Goal: Task Accomplishment & Management: Use online tool/utility

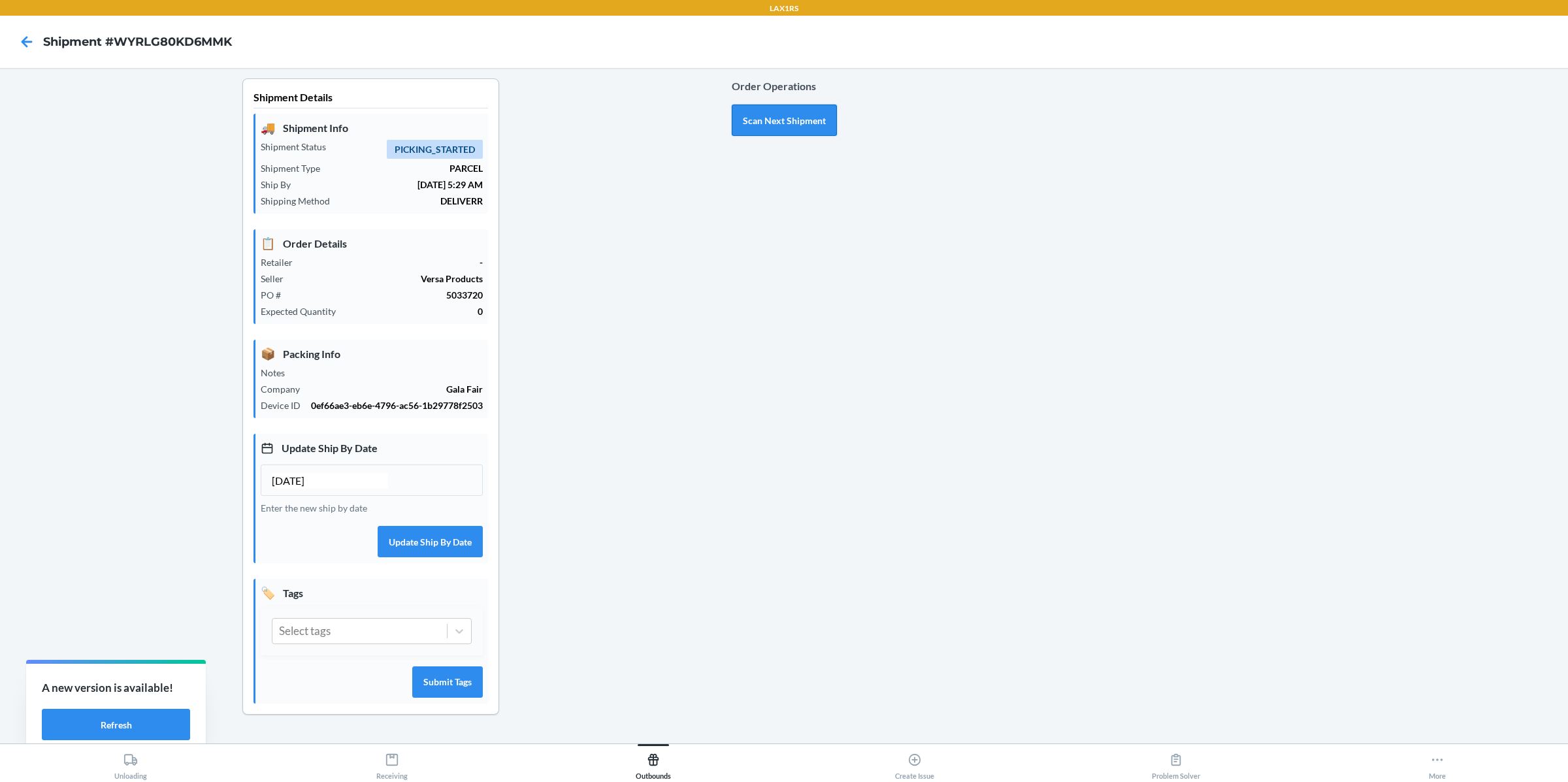
click at [793, 123] on button "Scan Next Shipment" at bounding box center [784, 120] width 105 height 31
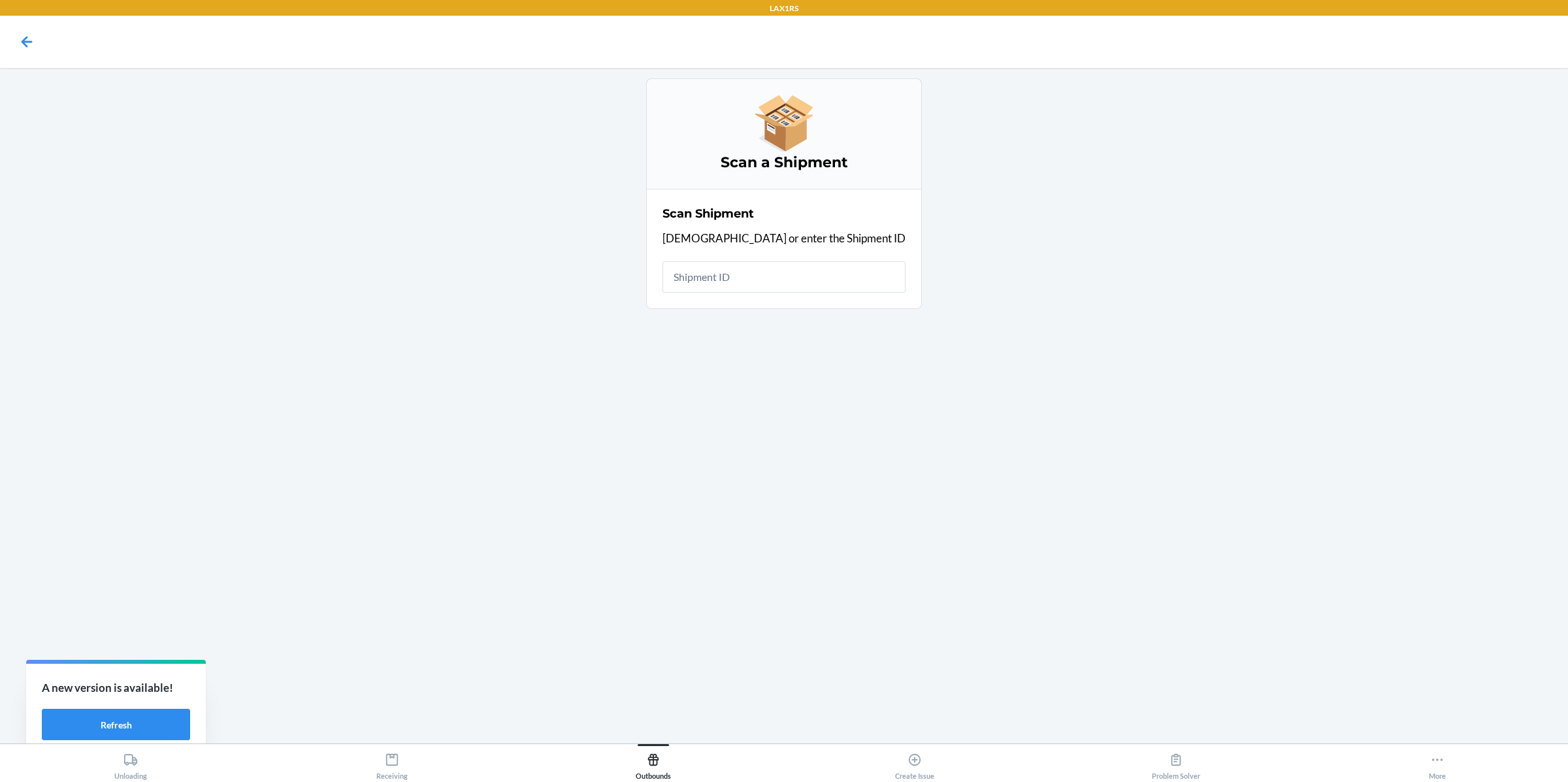
click at [14, 37] on div at bounding box center [27, 41] width 33 height 33
click at [26, 42] on icon at bounding box center [27, 41] width 11 height 11
click at [675, 768] on button "Outbounds" at bounding box center [653, 761] width 261 height 36
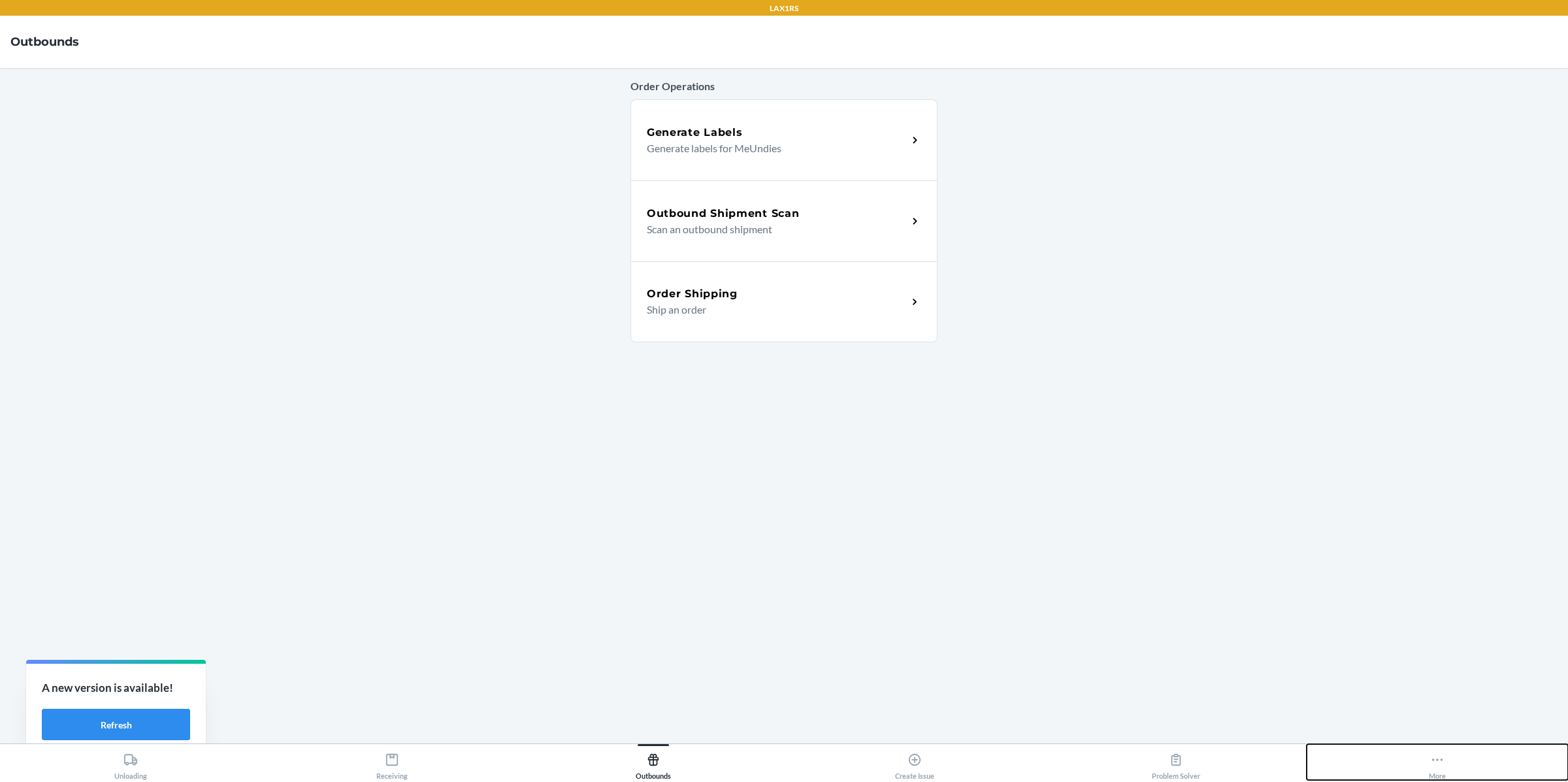
click at [1445, 758] on div "More" at bounding box center [1438, 764] width 17 height 33
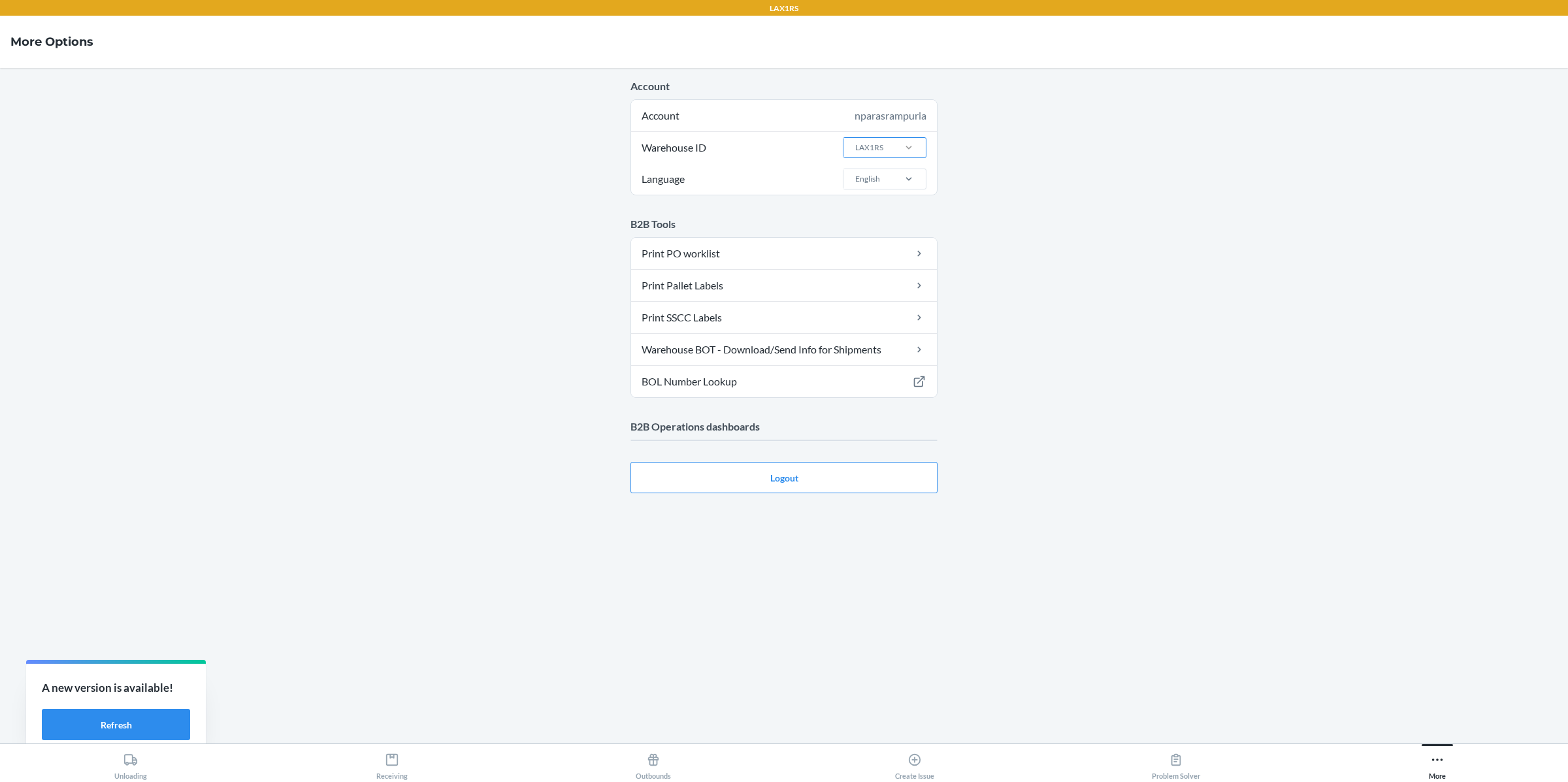
click at [893, 141] on div at bounding box center [909, 147] width 34 height 13
click at [855, 142] on input "Warehouse ID LAX1RS" at bounding box center [855, 147] width 2 height 11
type input "STO_TST"
click at [877, 167] on div "STO_TST_LOG" at bounding box center [888, 175] width 71 height 25
click at [877, 153] on input "STO_TST" at bounding box center [870, 147] width 33 height 11
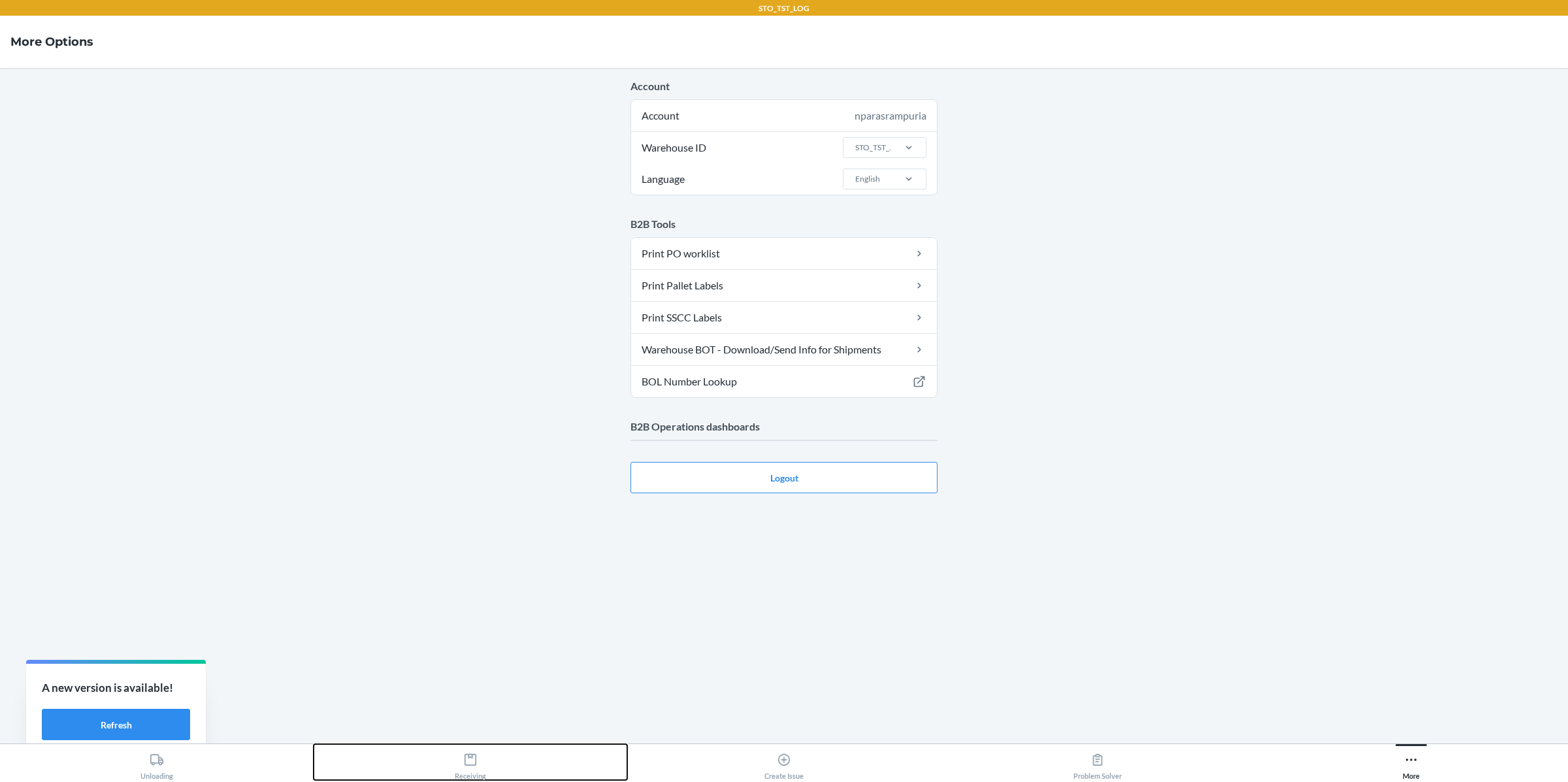
click at [470, 761] on icon at bounding box center [470, 759] width 14 height 14
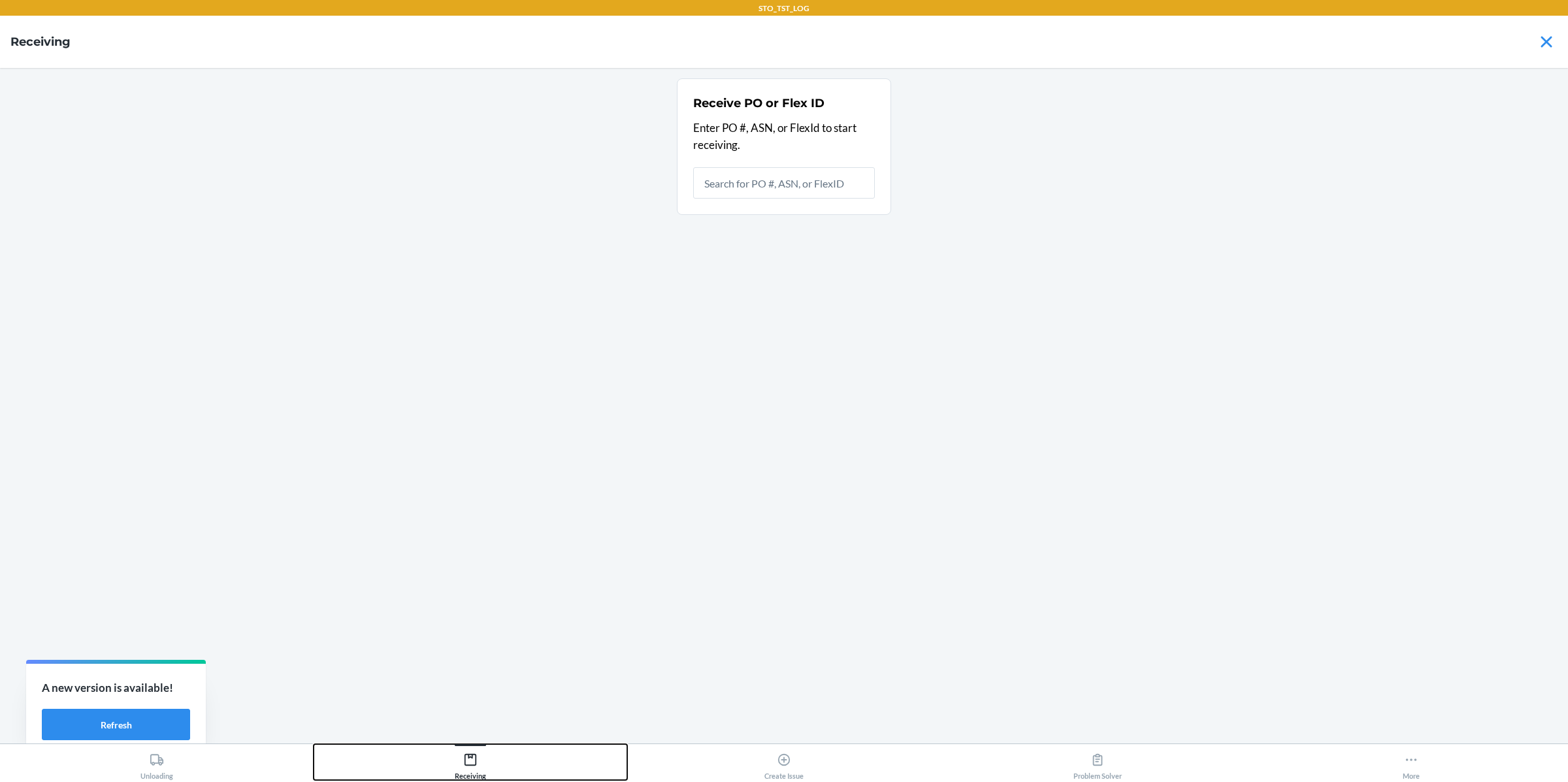
click at [492, 760] on button "Receiving" at bounding box center [470, 761] width 313 height 36
click at [629, 758] on button "Outbounds" at bounding box center [653, 761] width 261 height 36
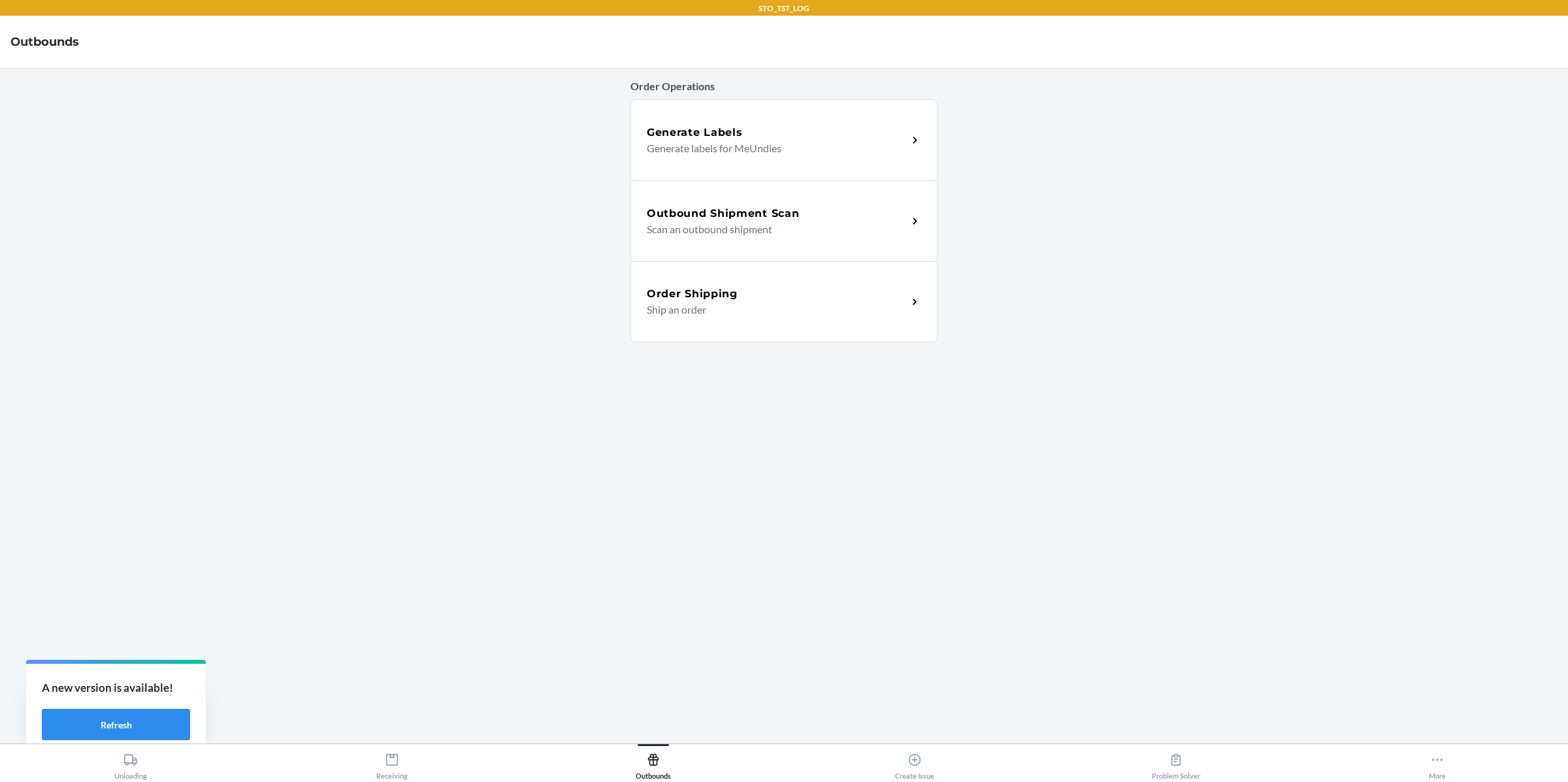
click at [808, 274] on div "Order Shipping Ship an order" at bounding box center [784, 302] width 307 height 81
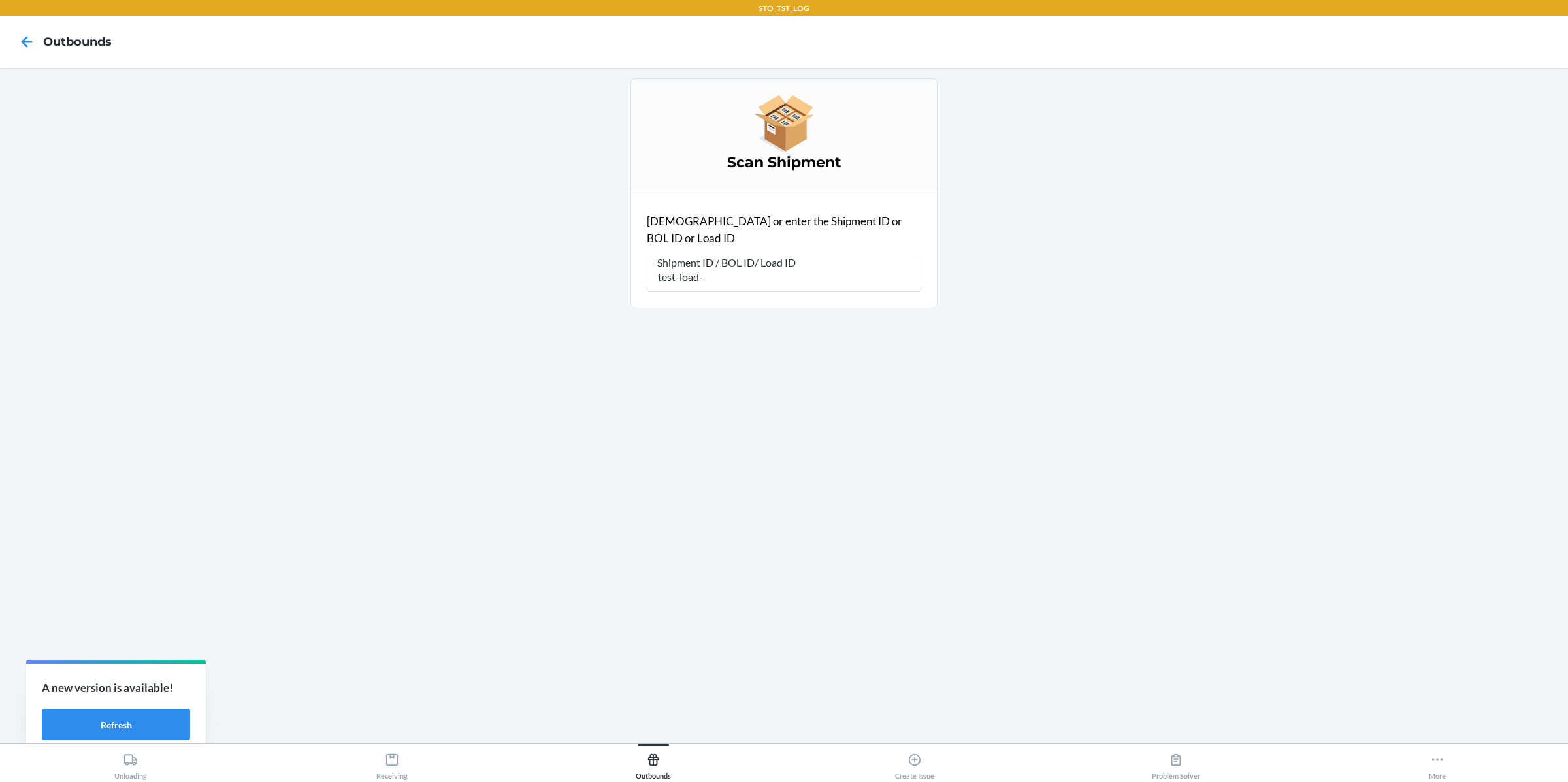
type input "test-load-1"
click at [752, 261] on input "test-load-1" at bounding box center [784, 276] width 274 height 31
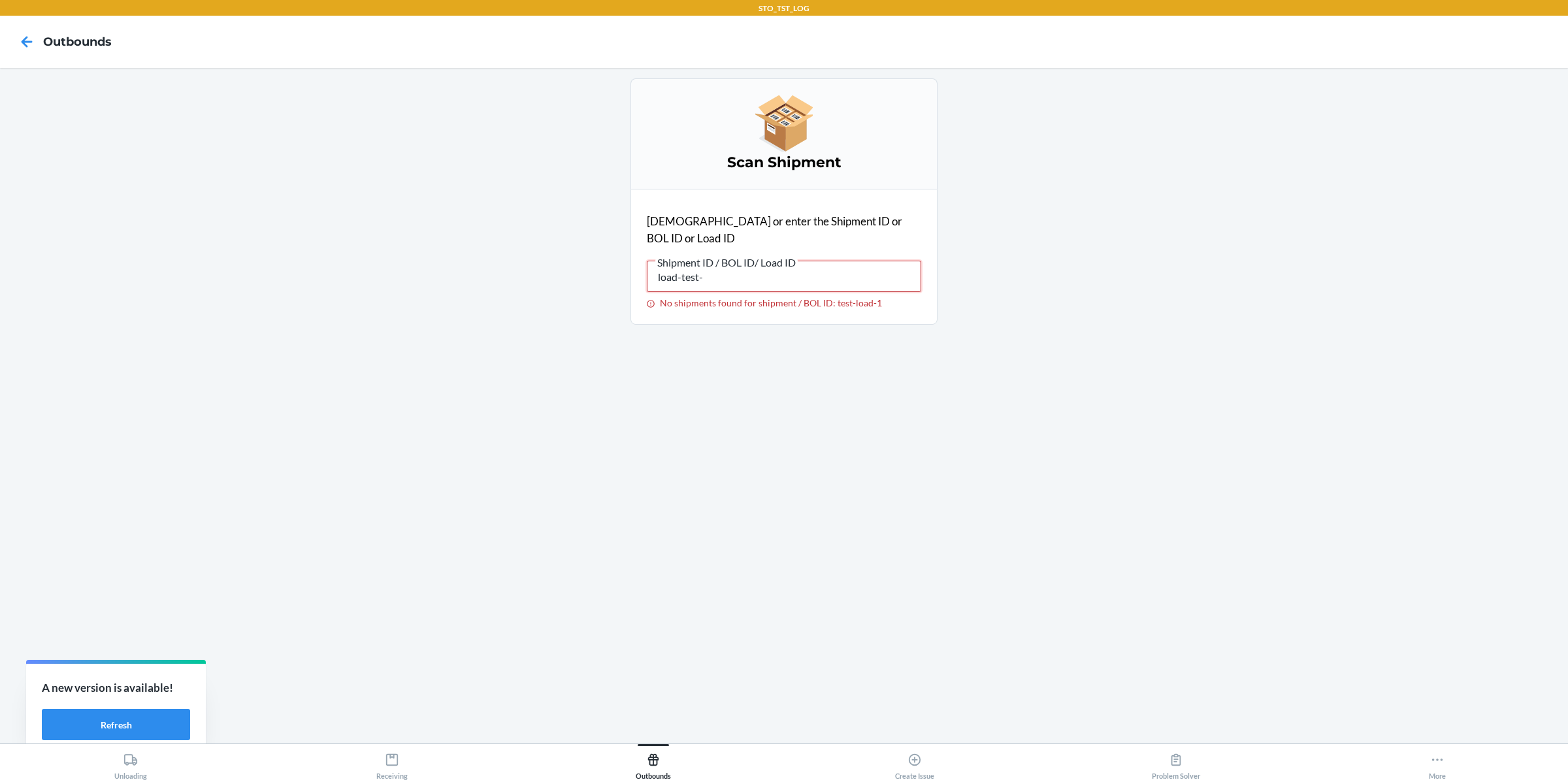
type input "load-test-1"
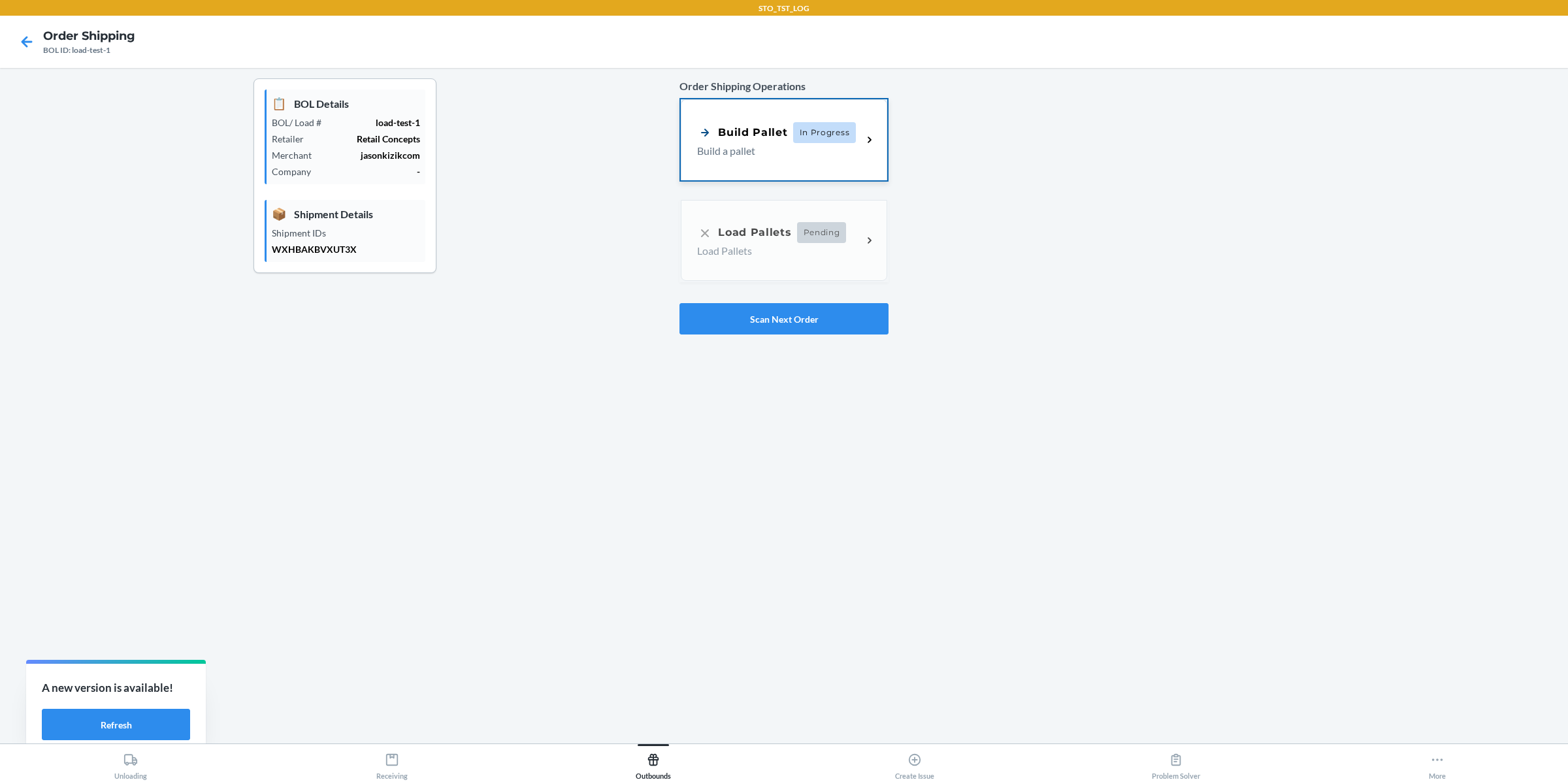
click at [804, 131] on span "In Progress" at bounding box center [825, 132] width 63 height 21
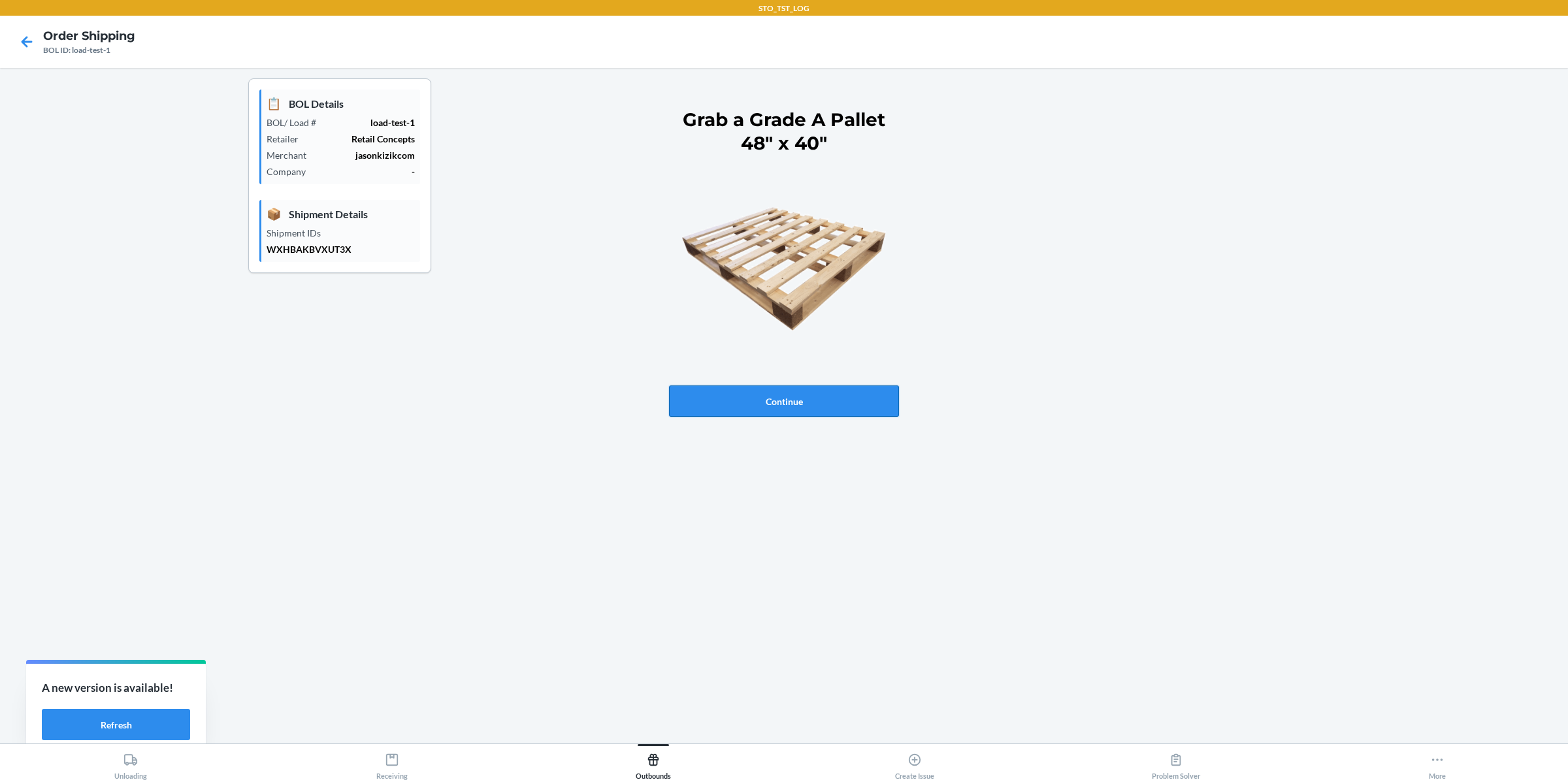
click at [795, 393] on button "Continue" at bounding box center [784, 401] width 230 height 31
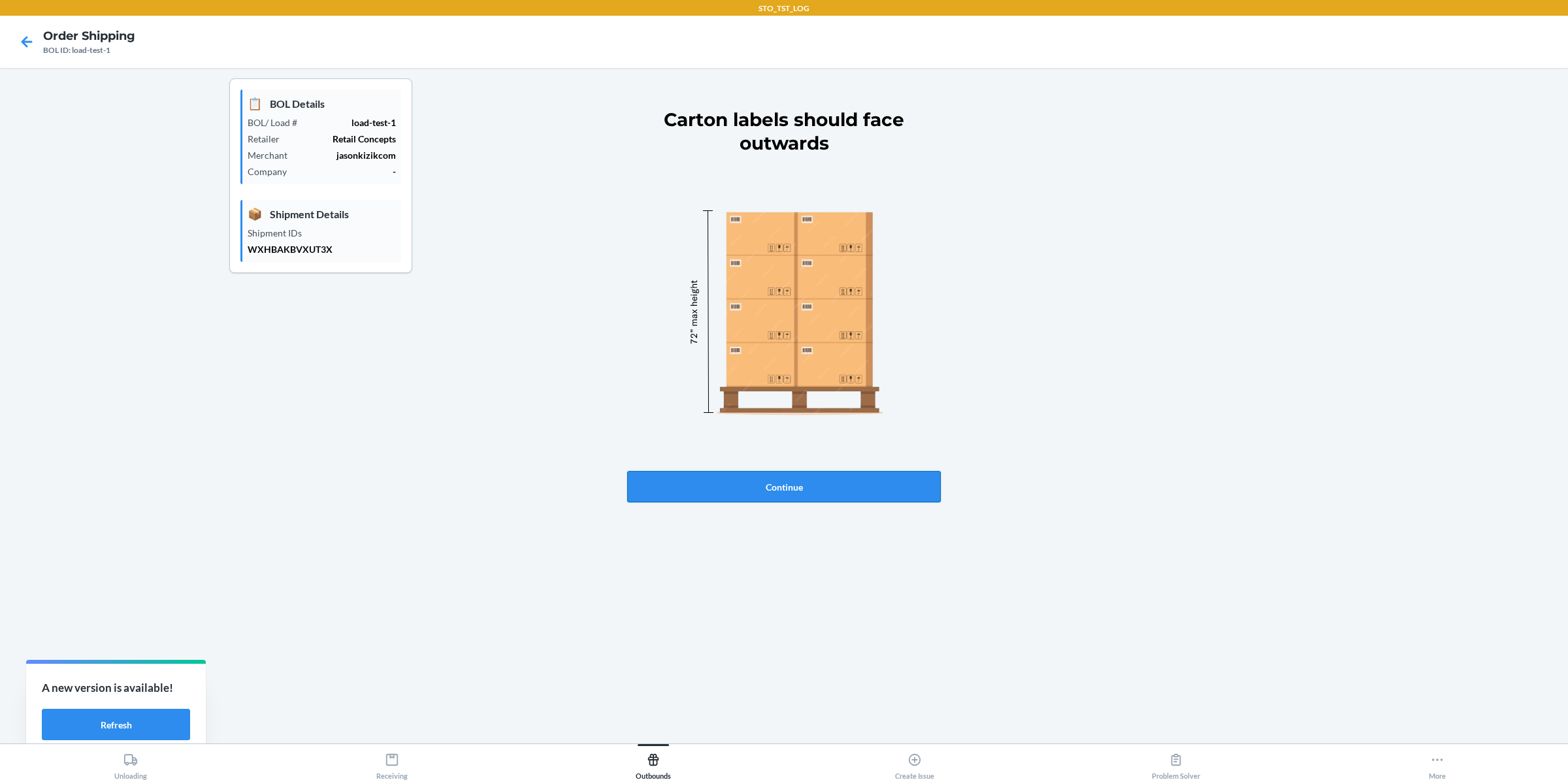
click at [787, 476] on button "Continue" at bounding box center [784, 486] width 313 height 31
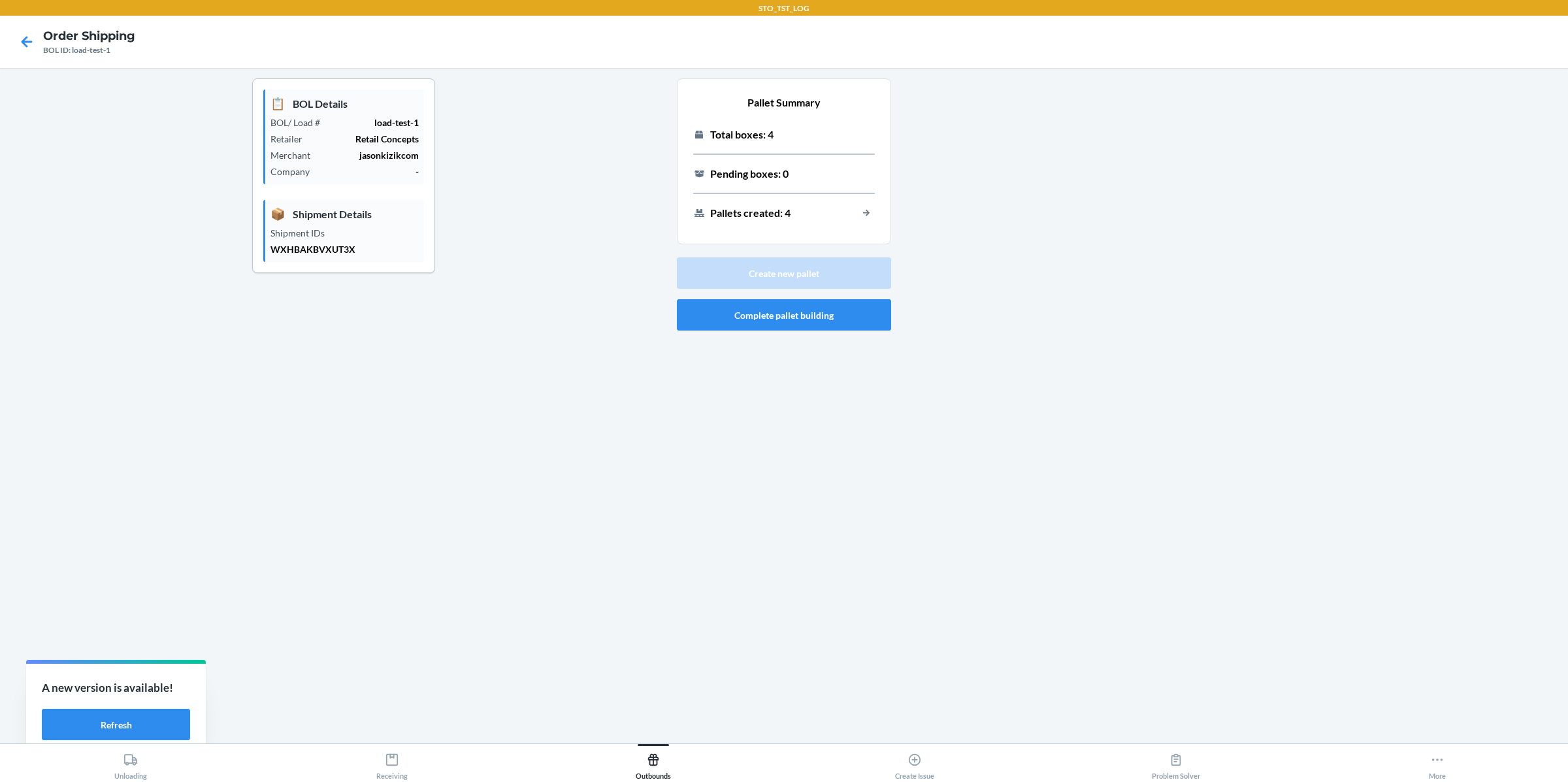
click at [876, 208] on section "Pallet Summary Total boxes: 4 Pending boxes: 0 Pallets created: 4" at bounding box center [784, 162] width 214 height 166
click at [864, 210] on button "load-out-pallet-building-view-created-pallets-button-text" at bounding box center [866, 213] width 17 height 17
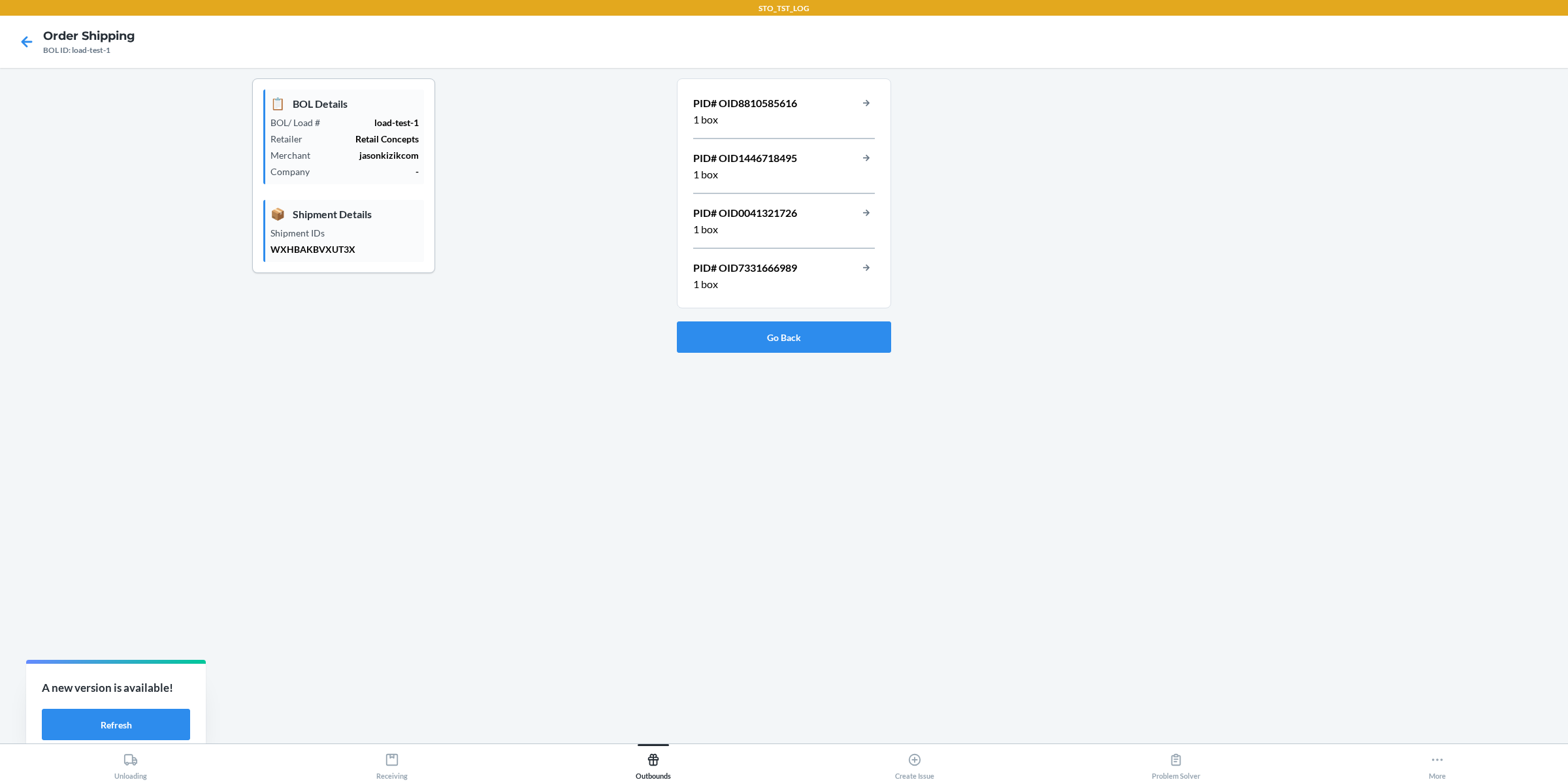
click at [766, 98] on p "PID# OID8810585616" at bounding box center [745, 103] width 104 height 16
copy p "OID8810585616"
click at [867, 102] on button "load-out-pallet-building-view-pallet-data-button-text" at bounding box center [866, 103] width 17 height 17
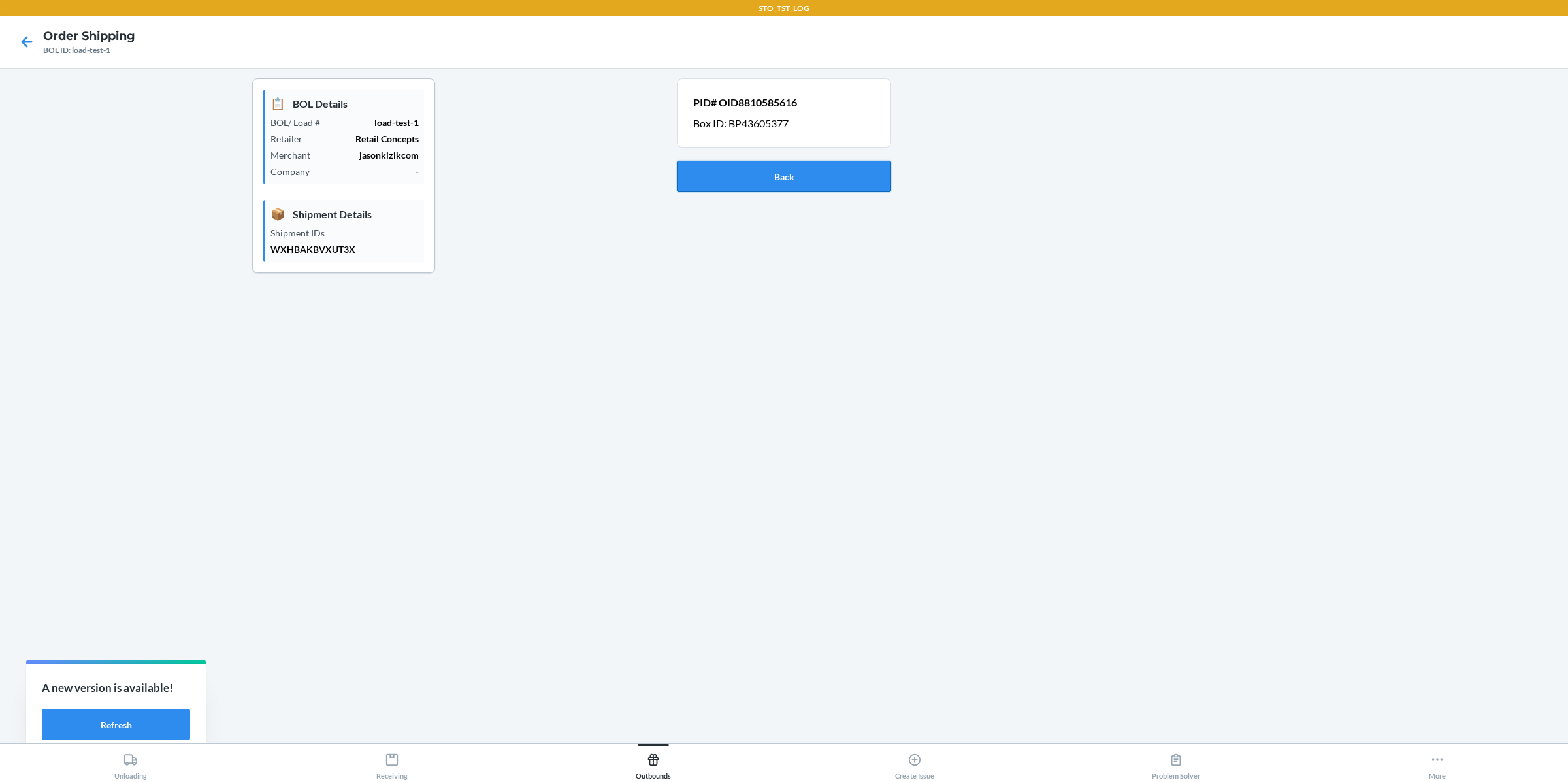
click at [803, 190] on button "Back" at bounding box center [784, 176] width 214 height 31
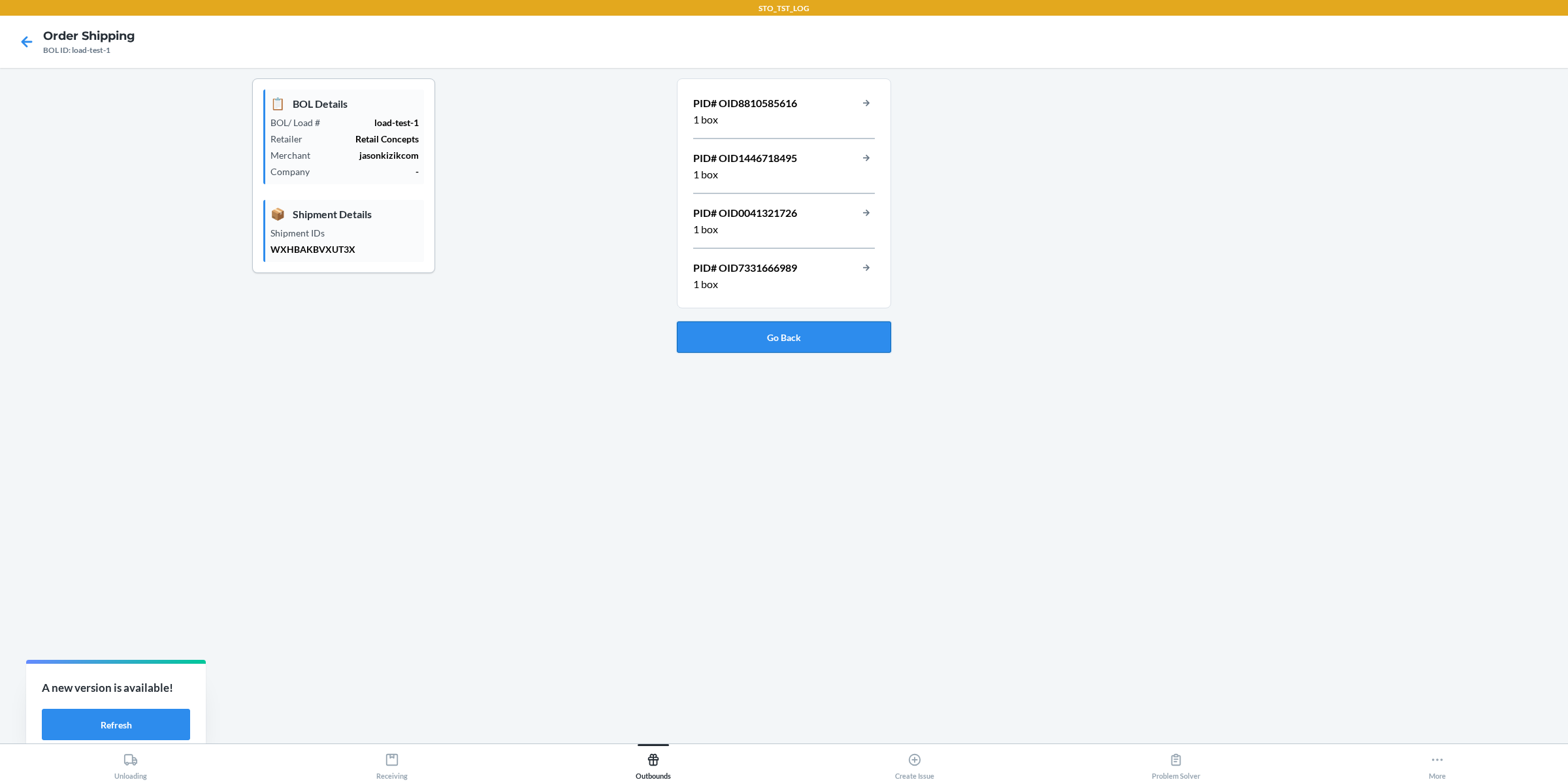
click at [766, 332] on button "Go Back" at bounding box center [784, 337] width 214 height 31
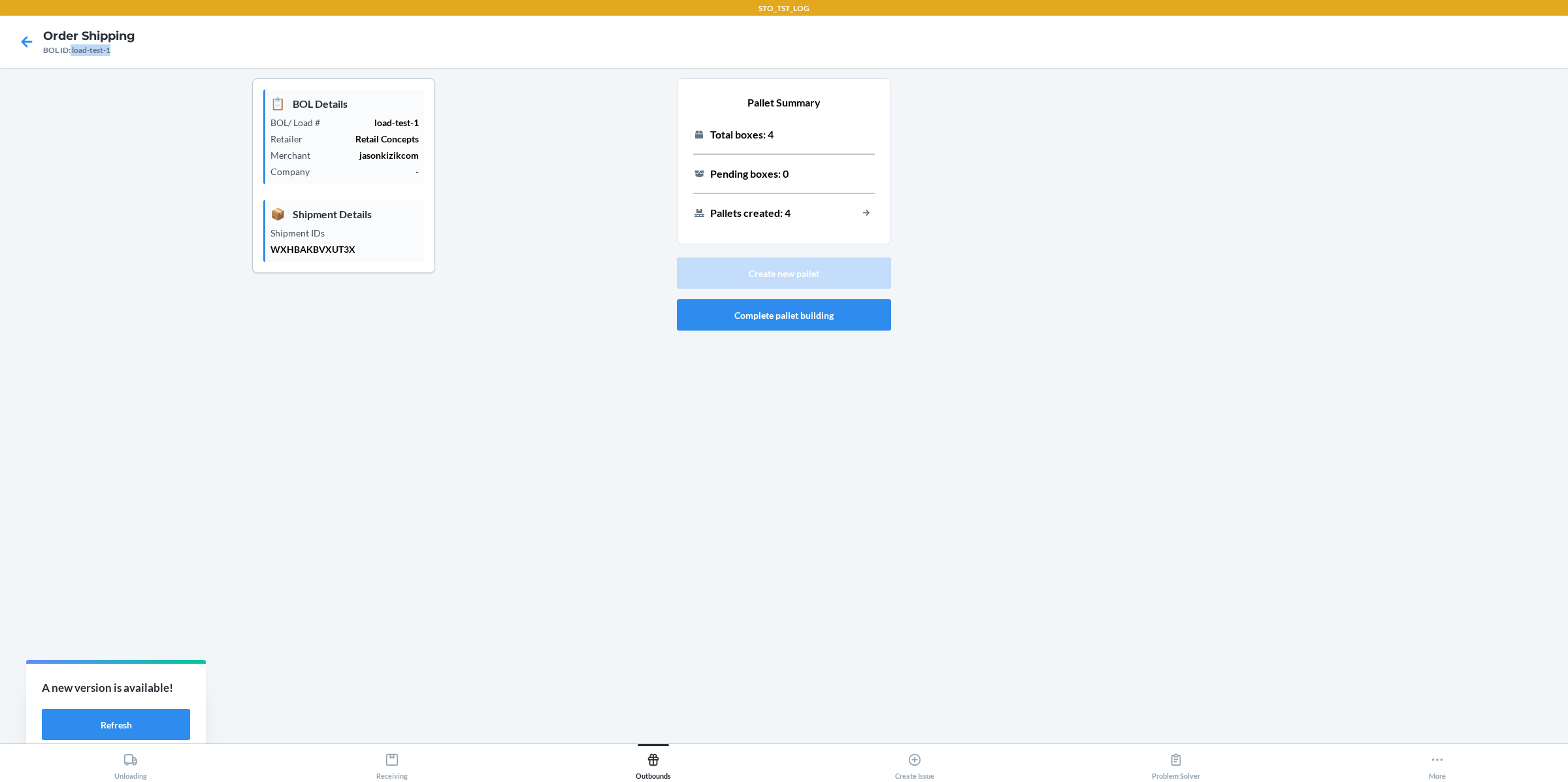
drag, startPoint x: 71, startPoint y: 50, endPoint x: 239, endPoint y: 50, distance: 168.0
click at [239, 50] on nav "Order Shipping BOL ID: load-test-1" at bounding box center [784, 42] width 1568 height 53
copy div "load-test-1"
click at [309, 254] on p "WXHBAKBVXUT3X" at bounding box center [345, 249] width 149 height 14
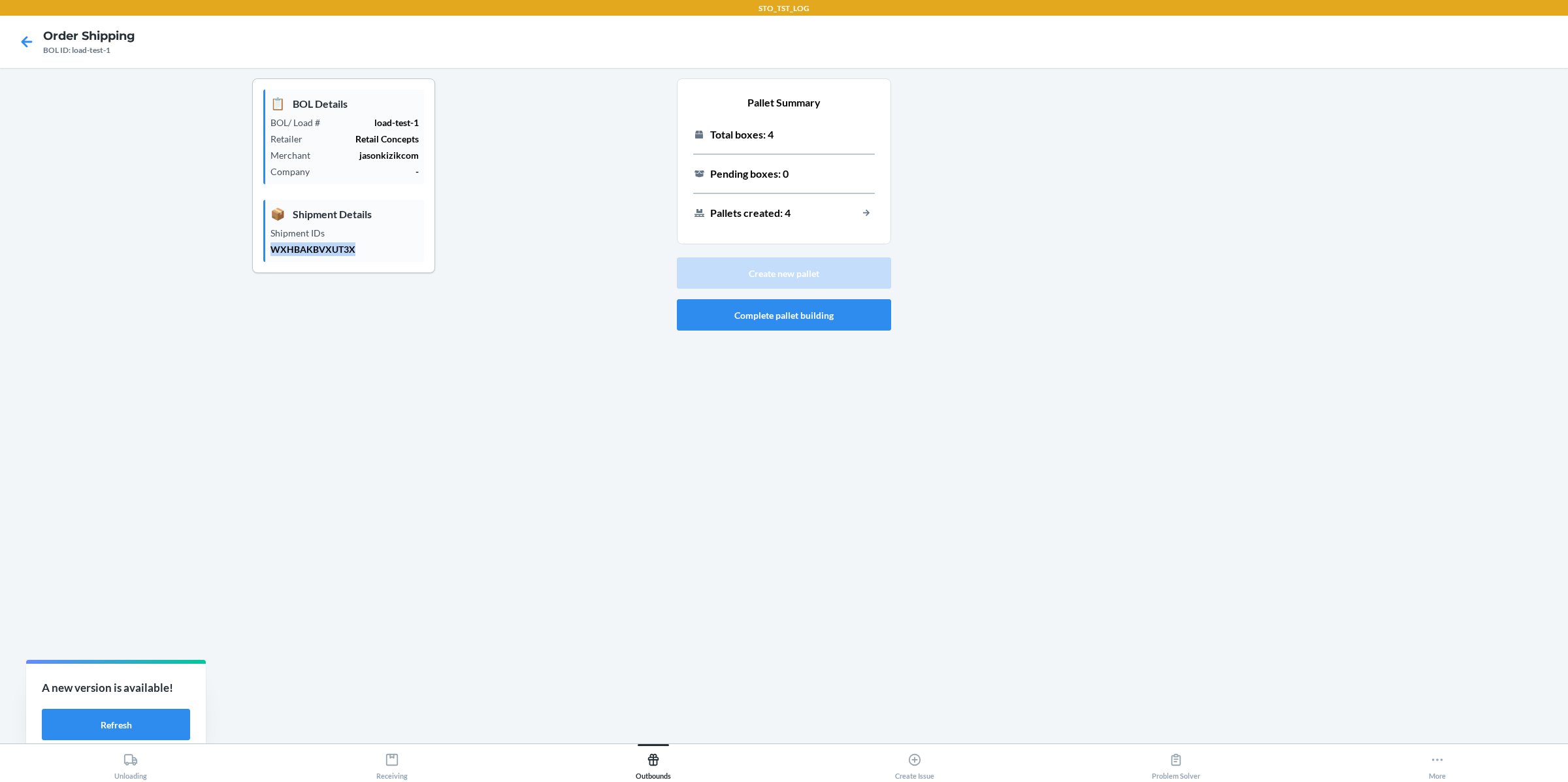
copy p "WXHBAKBVXUT3X"
drag, startPoint x: 379, startPoint y: 121, endPoint x: 422, endPoint y: 121, distance: 43.0
click at [422, 121] on div "📋 BOL Details BOL/ Load # load-test-1 Retailer Retail Concepts Merchant jasonki…" at bounding box center [343, 136] width 161 height 95
copy p "load-test-1"
click at [390, 120] on p "load-test-1" at bounding box center [375, 123] width 88 height 14
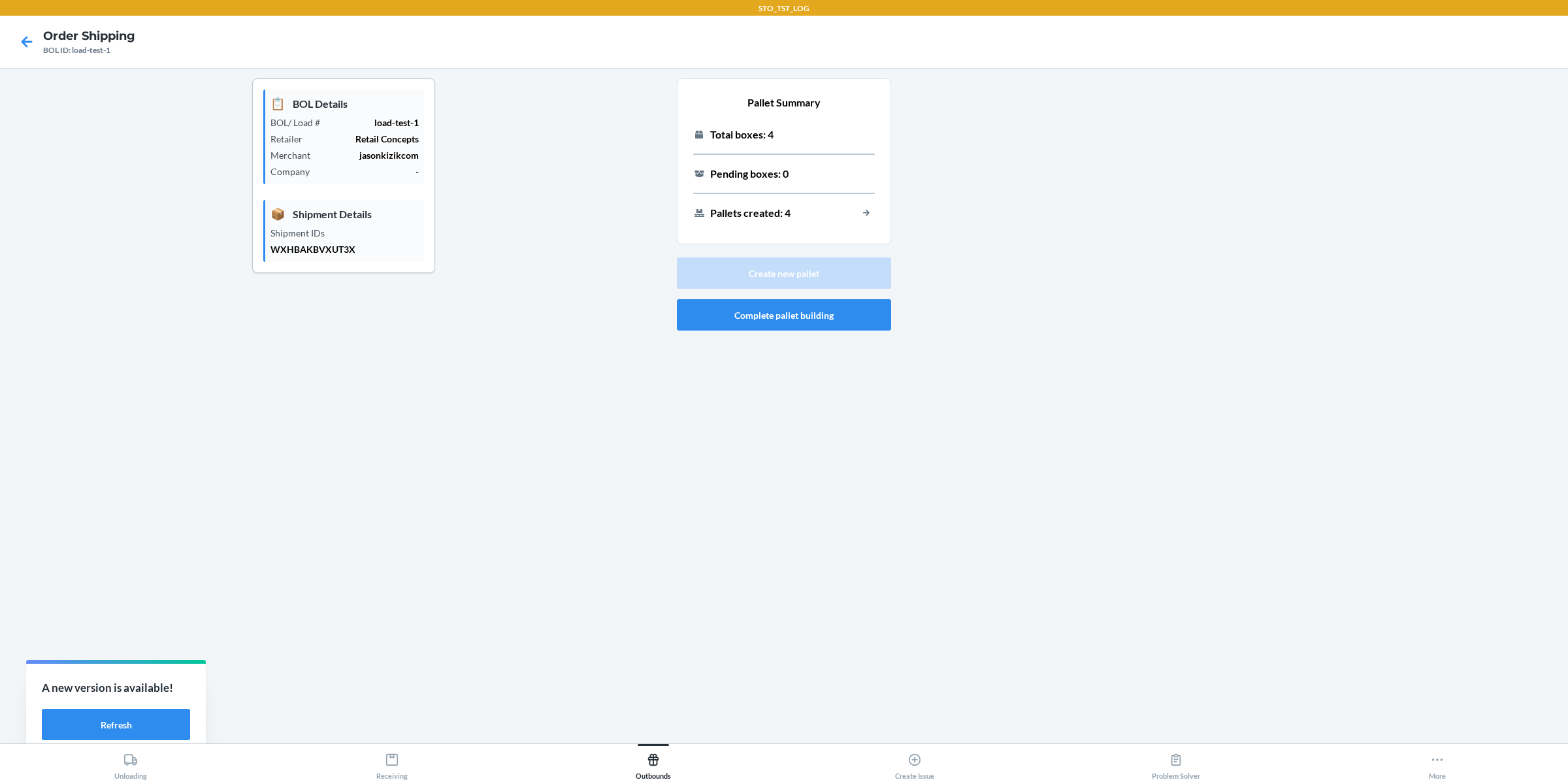
click at [390, 120] on p "load-test-1" at bounding box center [375, 123] width 88 height 14
click at [24, 39] on icon at bounding box center [27, 41] width 11 height 11
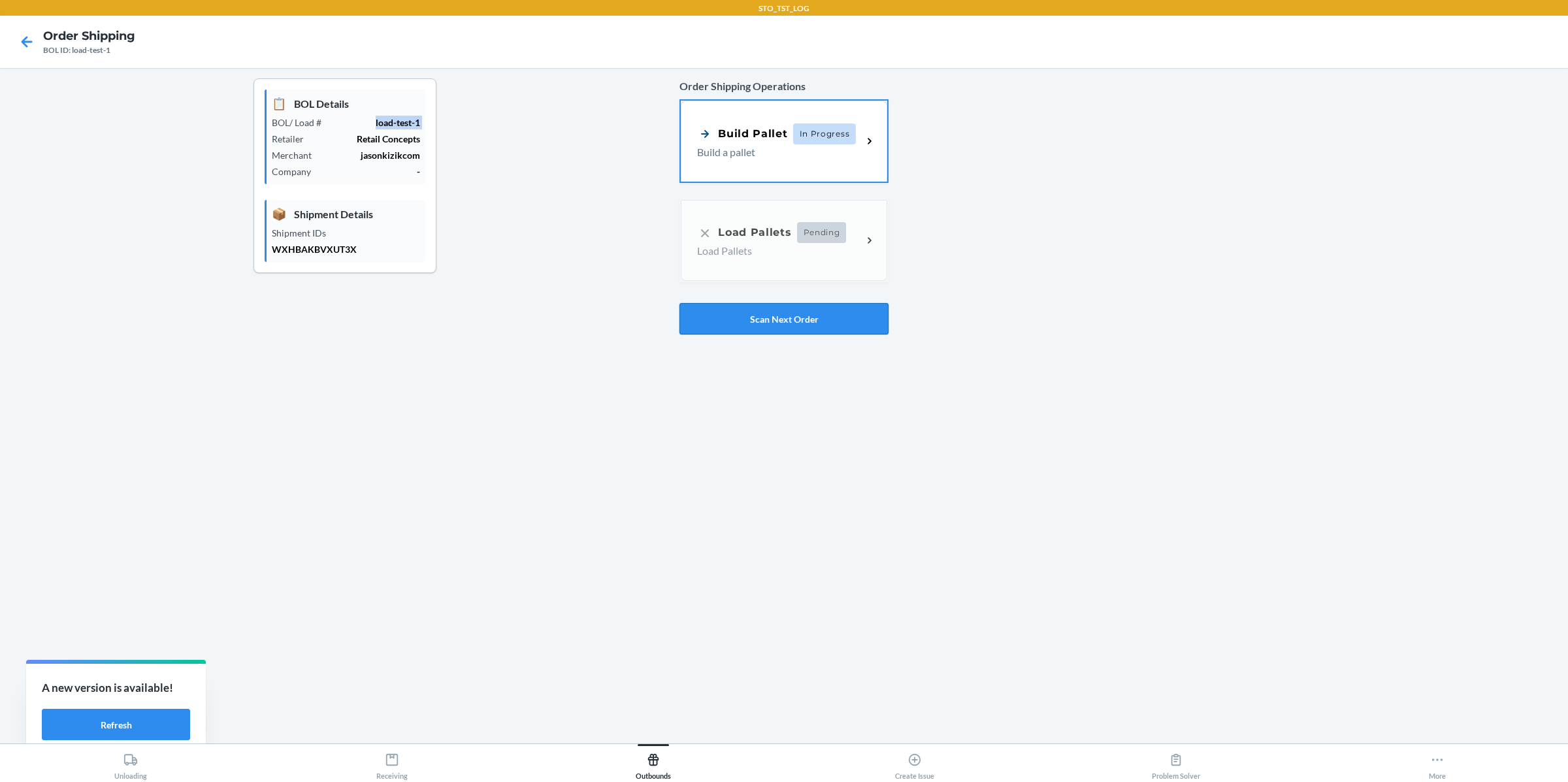
click at [775, 318] on button "Scan Next Order" at bounding box center [784, 319] width 209 height 31
click at [851, 95] on div "Order Shipping Operations Build Pallet In Progress Build a pallet Load Pallets …" at bounding box center [784, 207] width 209 height 267
click at [844, 117] on div "Build Pallet In Progress Build a pallet" at bounding box center [784, 139] width 207 height 81
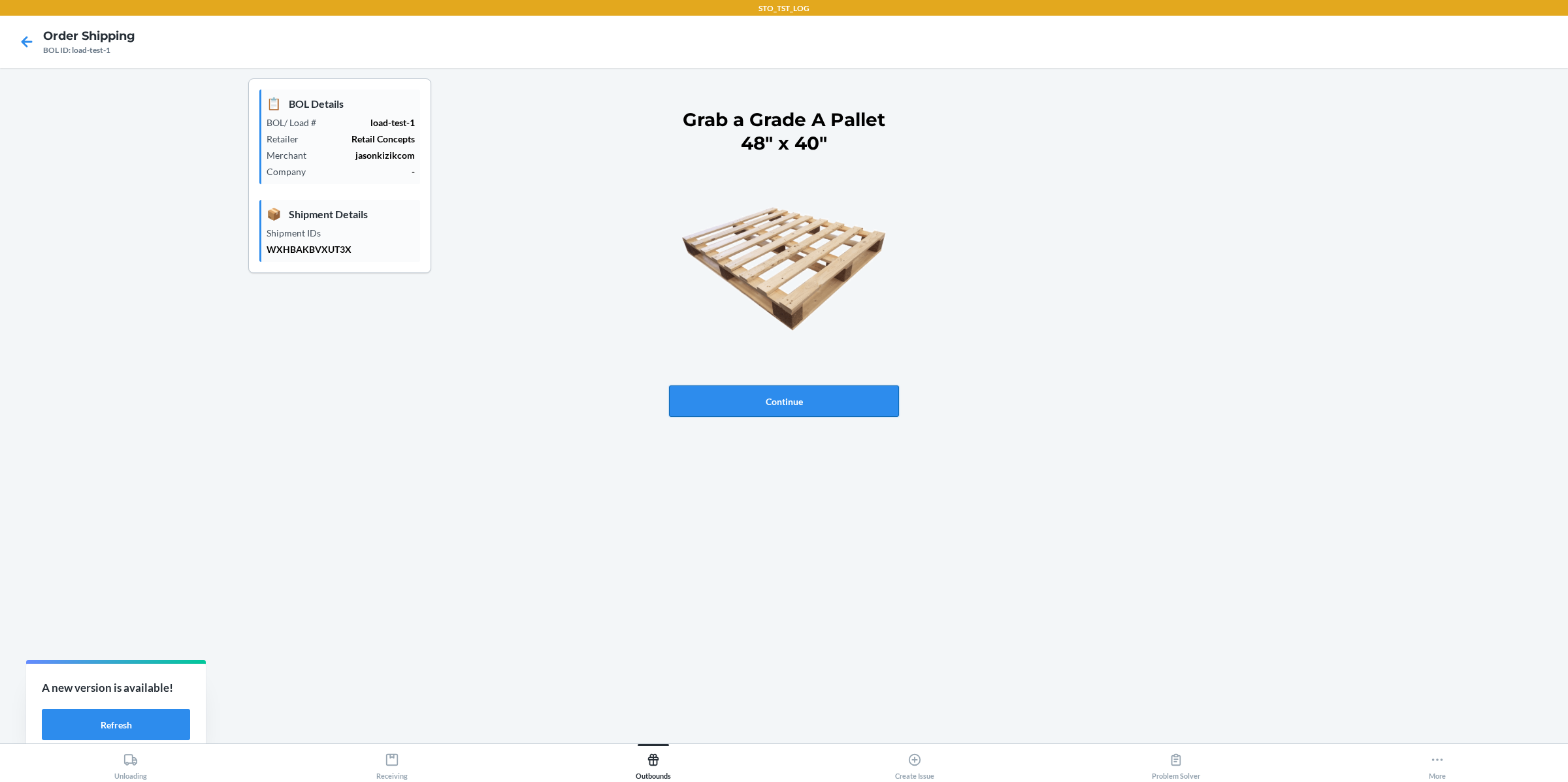
click at [829, 395] on button "Continue" at bounding box center [784, 401] width 230 height 31
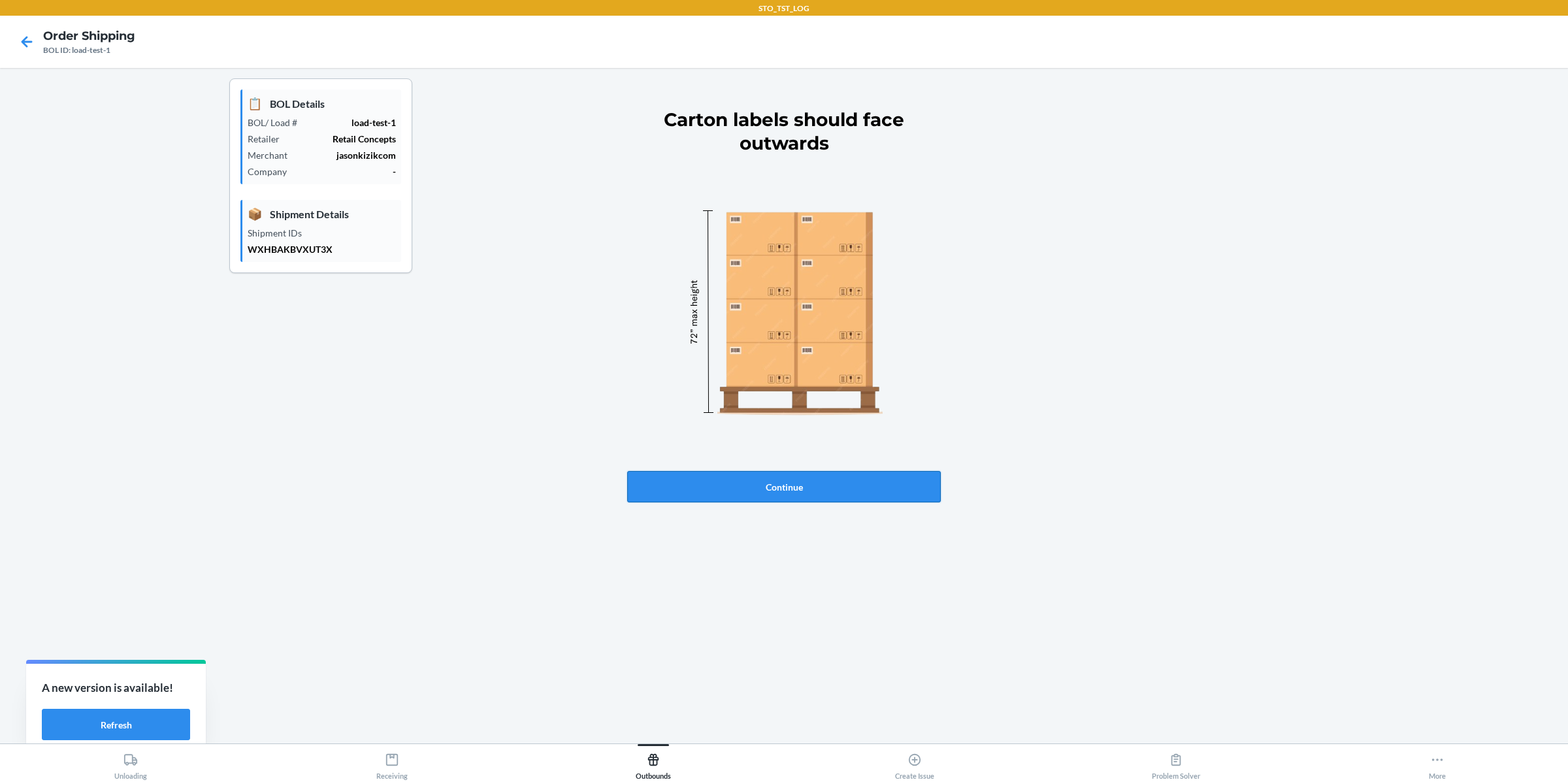
click at [813, 484] on button "Continue" at bounding box center [784, 486] width 313 height 31
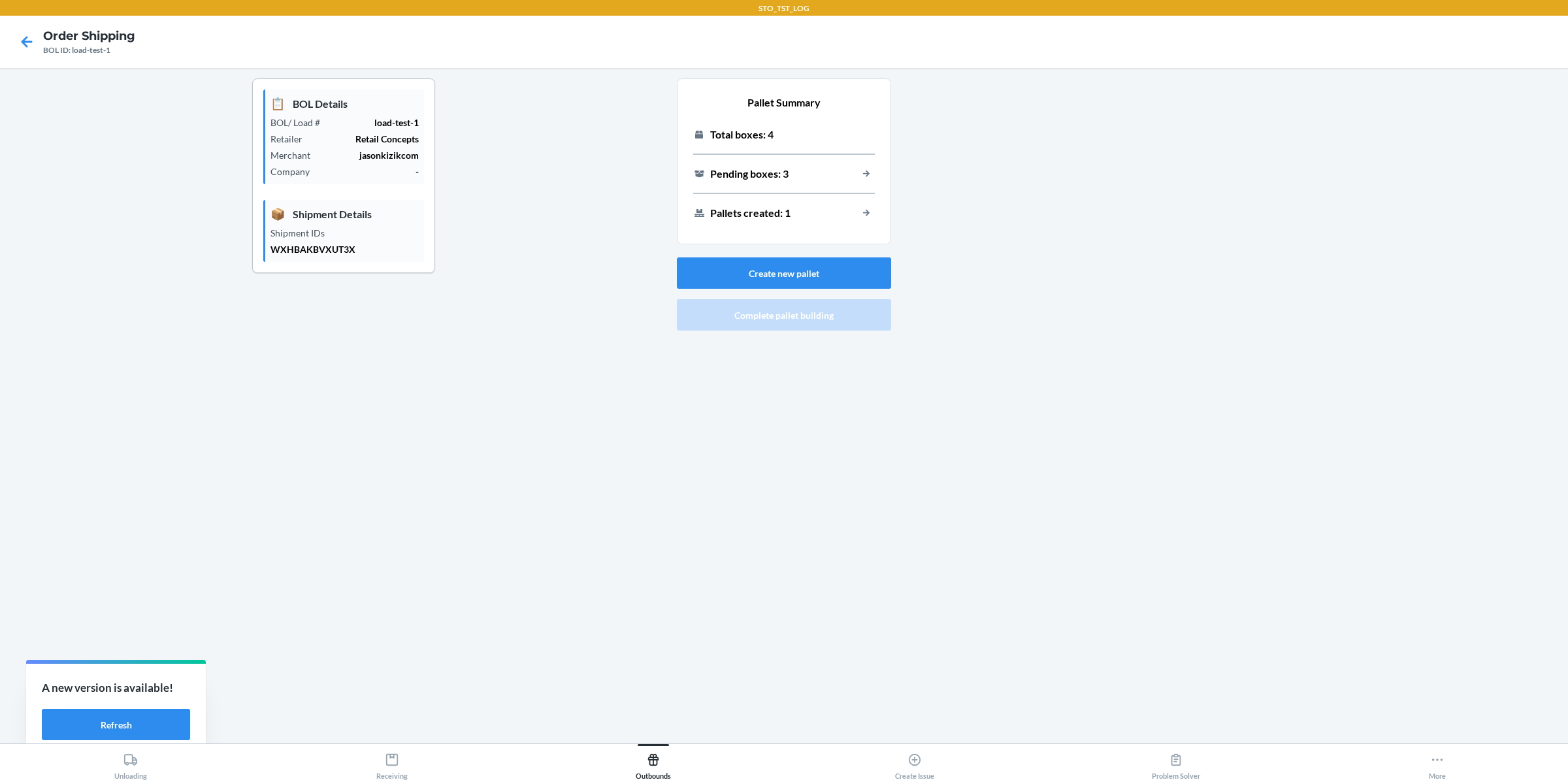
click at [856, 170] on div "Pending boxes: 3" at bounding box center [784, 174] width 181 height 17
click at [869, 171] on button "load-out-pallet-building-view-pending-packages-button-text" at bounding box center [866, 174] width 17 height 17
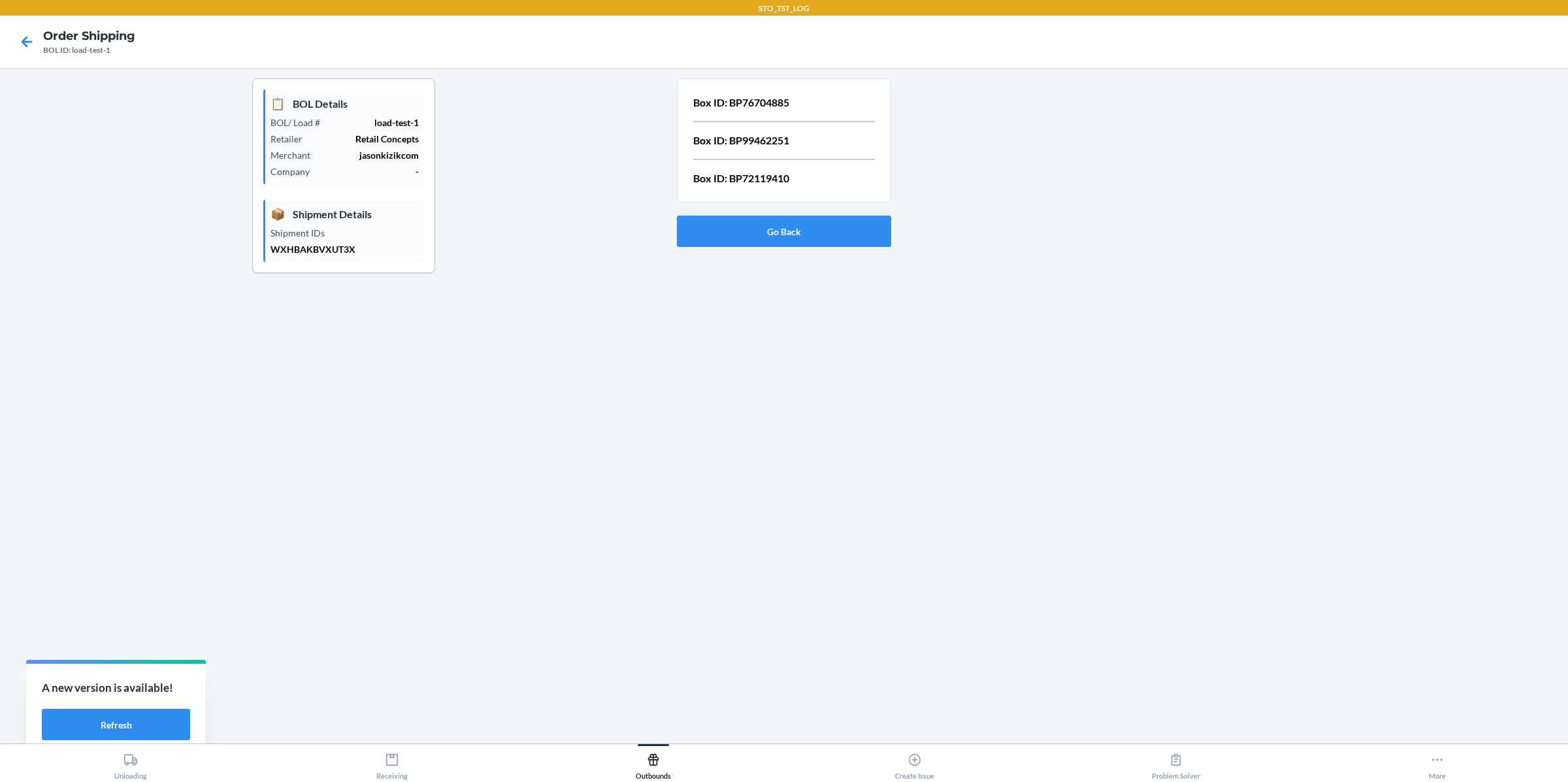
click at [751, 104] on p "Box ID: BP76704885" at bounding box center [784, 102] width 181 height 16
copy p "BP76704885"
click at [786, 223] on button "Go Back" at bounding box center [784, 231] width 214 height 31
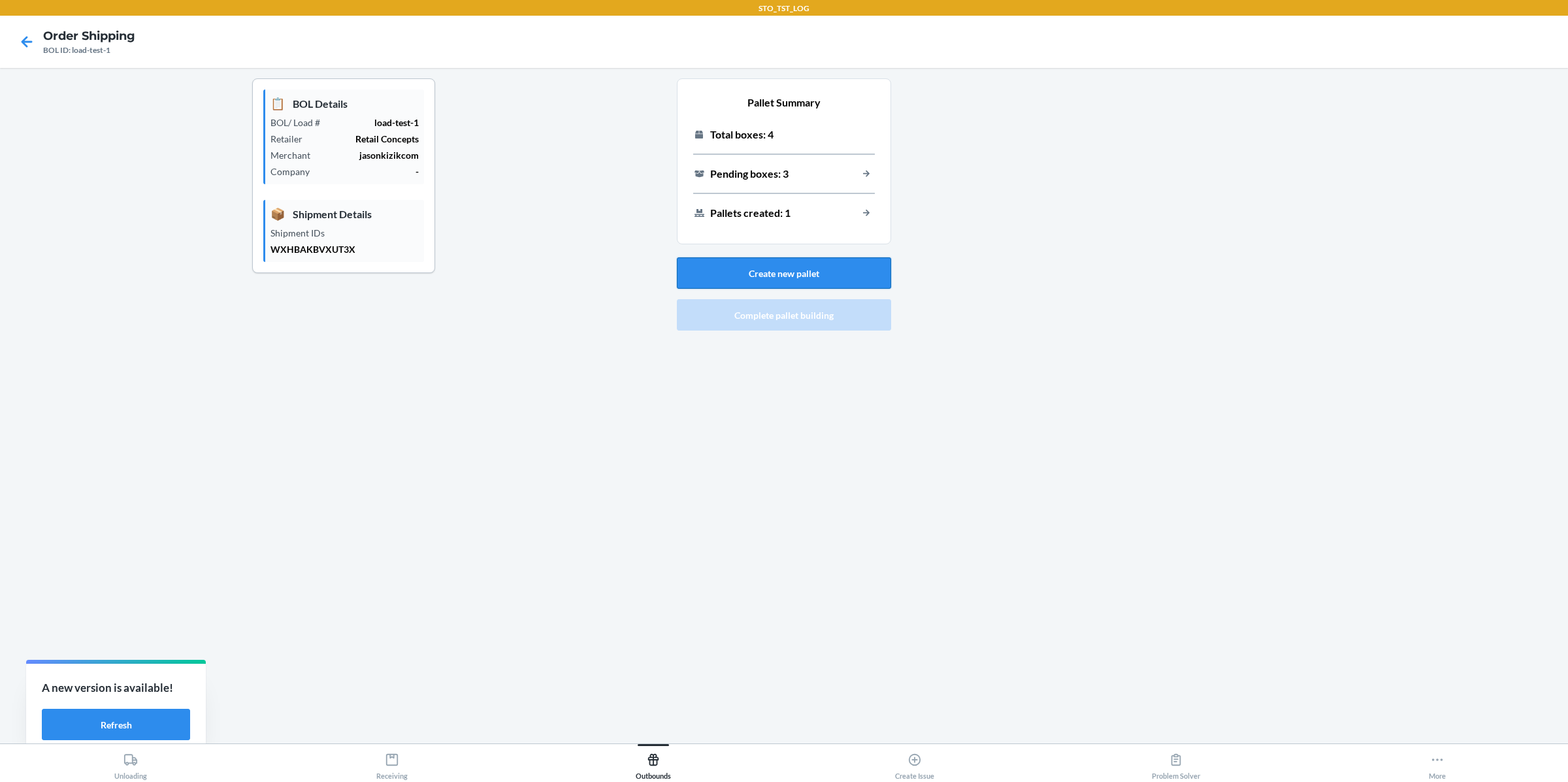
click at [800, 267] on button "Create new pallet" at bounding box center [784, 273] width 214 height 31
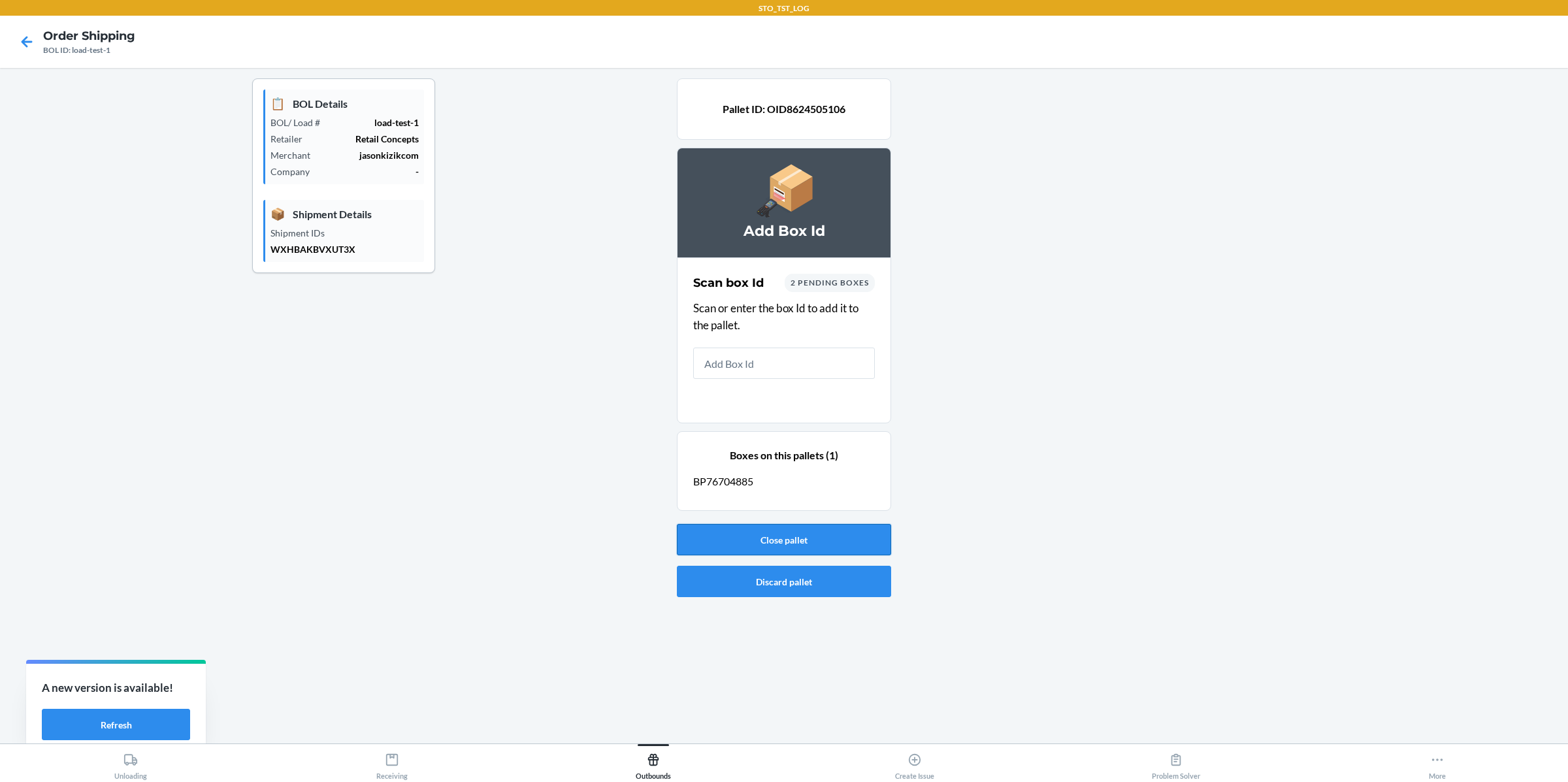
click at [786, 534] on button "Close pallet" at bounding box center [784, 539] width 214 height 31
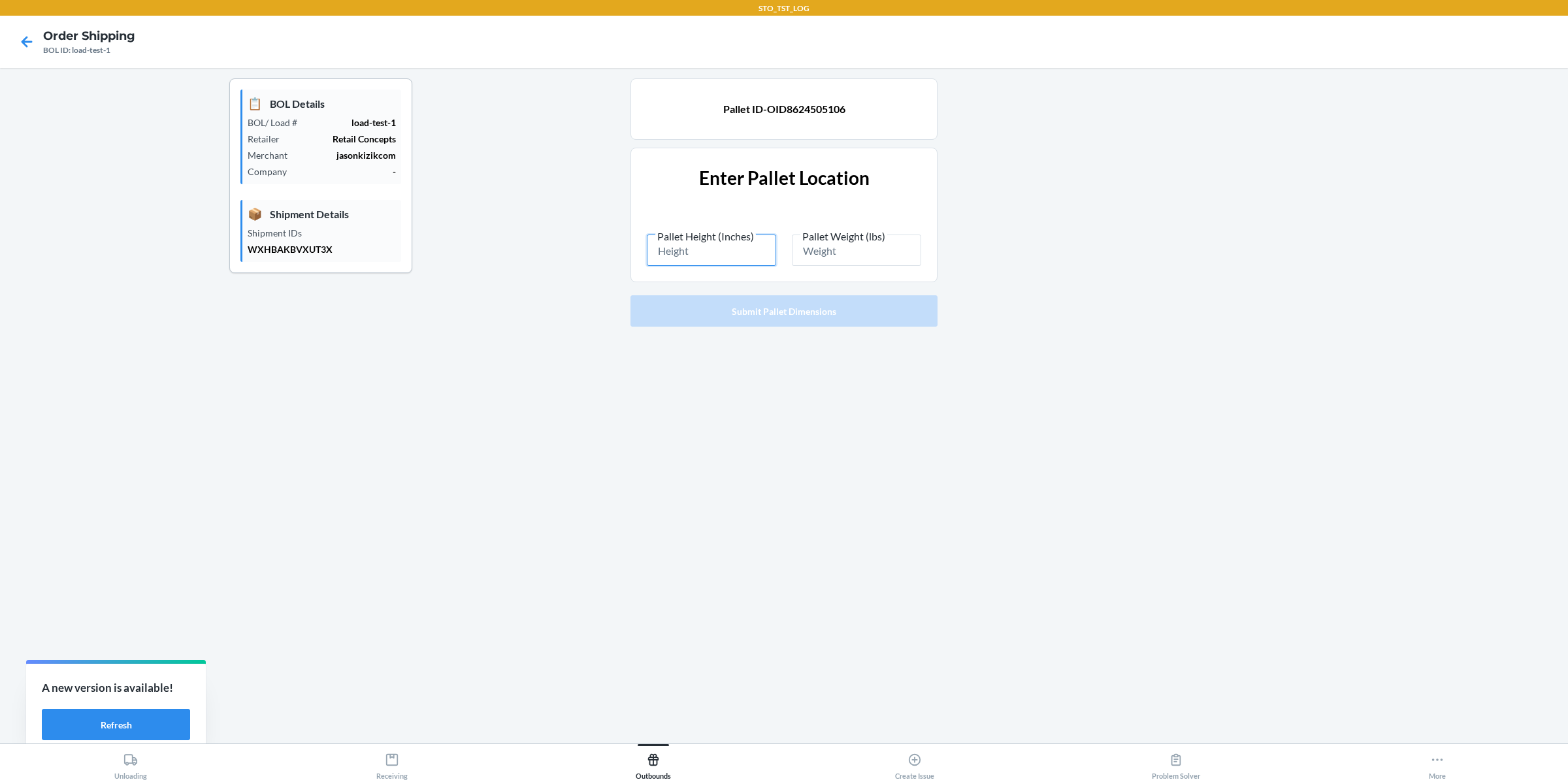
click at [691, 253] on input "Pallet Height (Inches)" at bounding box center [712, 250] width 130 height 31
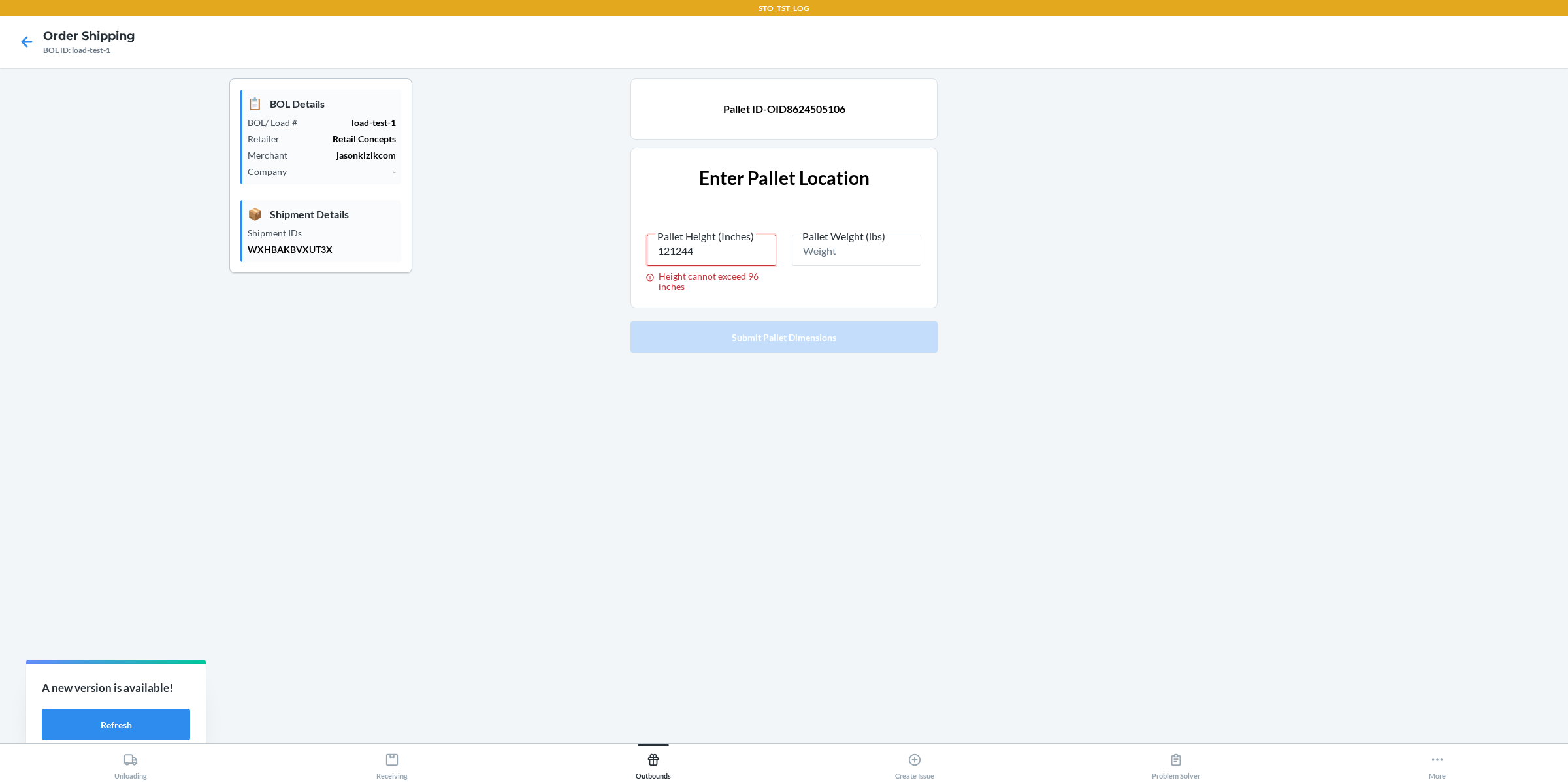
type input "121244"
drag, startPoint x: 658, startPoint y: 277, endPoint x: 697, endPoint y: 292, distance: 41.8
click at [697, 292] on div "Enter Pallet Location Pallet Height (Inches) 121244 Height cannot exceed 96 inc…" at bounding box center [784, 228] width 307 height 161
click at [835, 250] on input "Pallet Weight (lbs)" at bounding box center [857, 250] width 130 height 31
type input "325235"
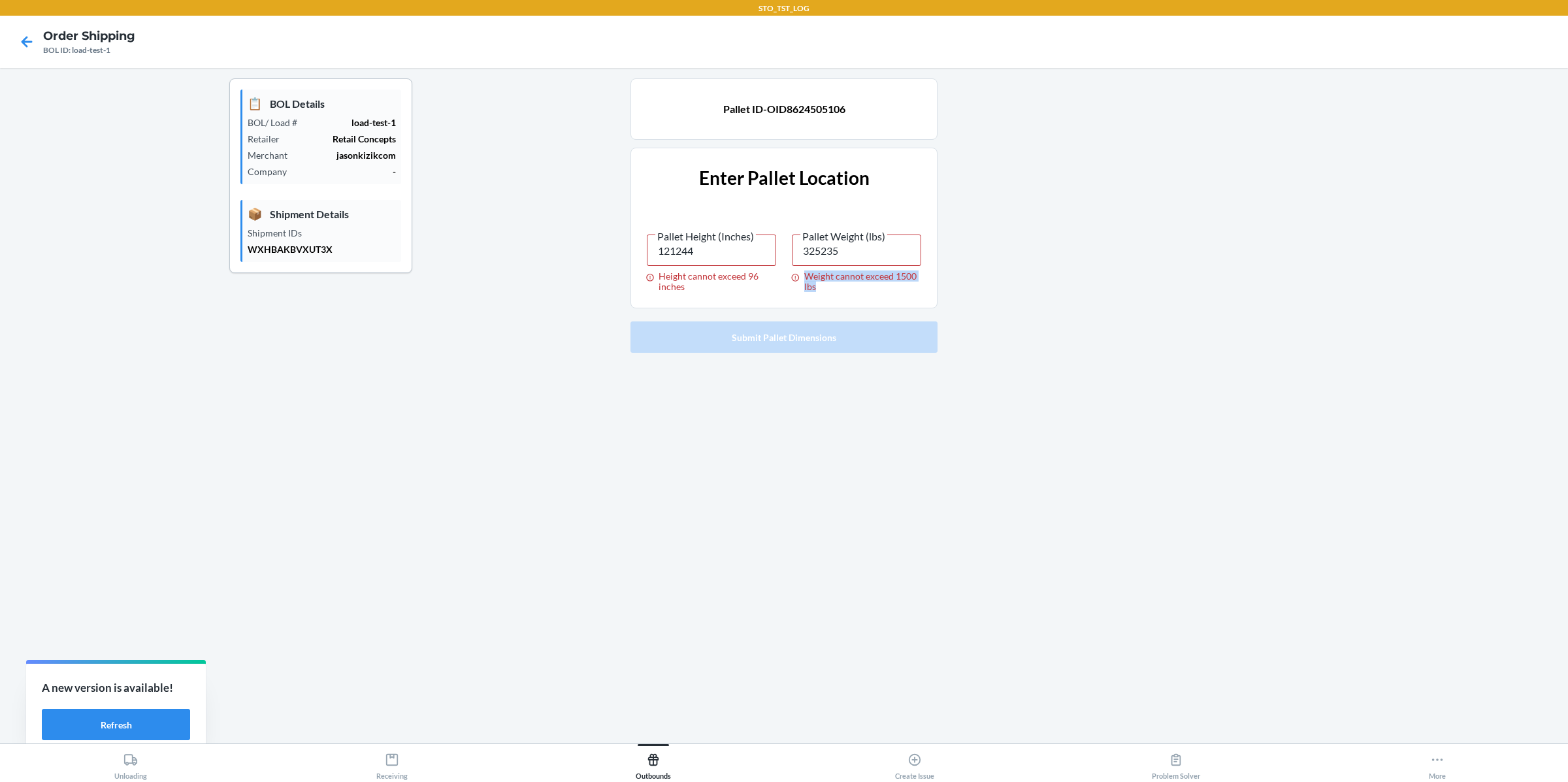
drag, startPoint x: 805, startPoint y: 272, endPoint x: 819, endPoint y: 286, distance: 19.8
click at [819, 286] on div "Weight cannot exceed 1500 lbs" at bounding box center [857, 281] width 130 height 21
click at [938, 422] on div "📋 BOL Details BOL/ Load # load-test-1 Retailer Retail Concepts Merchant jasonki…" at bounding box center [784, 405] width 1547 height 655
click at [814, 583] on div "📋 BOL Details BOL/ Load # load-test-1 Retailer Retail Concepts Merchant jasonki…" at bounding box center [784, 405] width 1547 height 655
click at [648, 755] on icon at bounding box center [653, 759] width 14 height 14
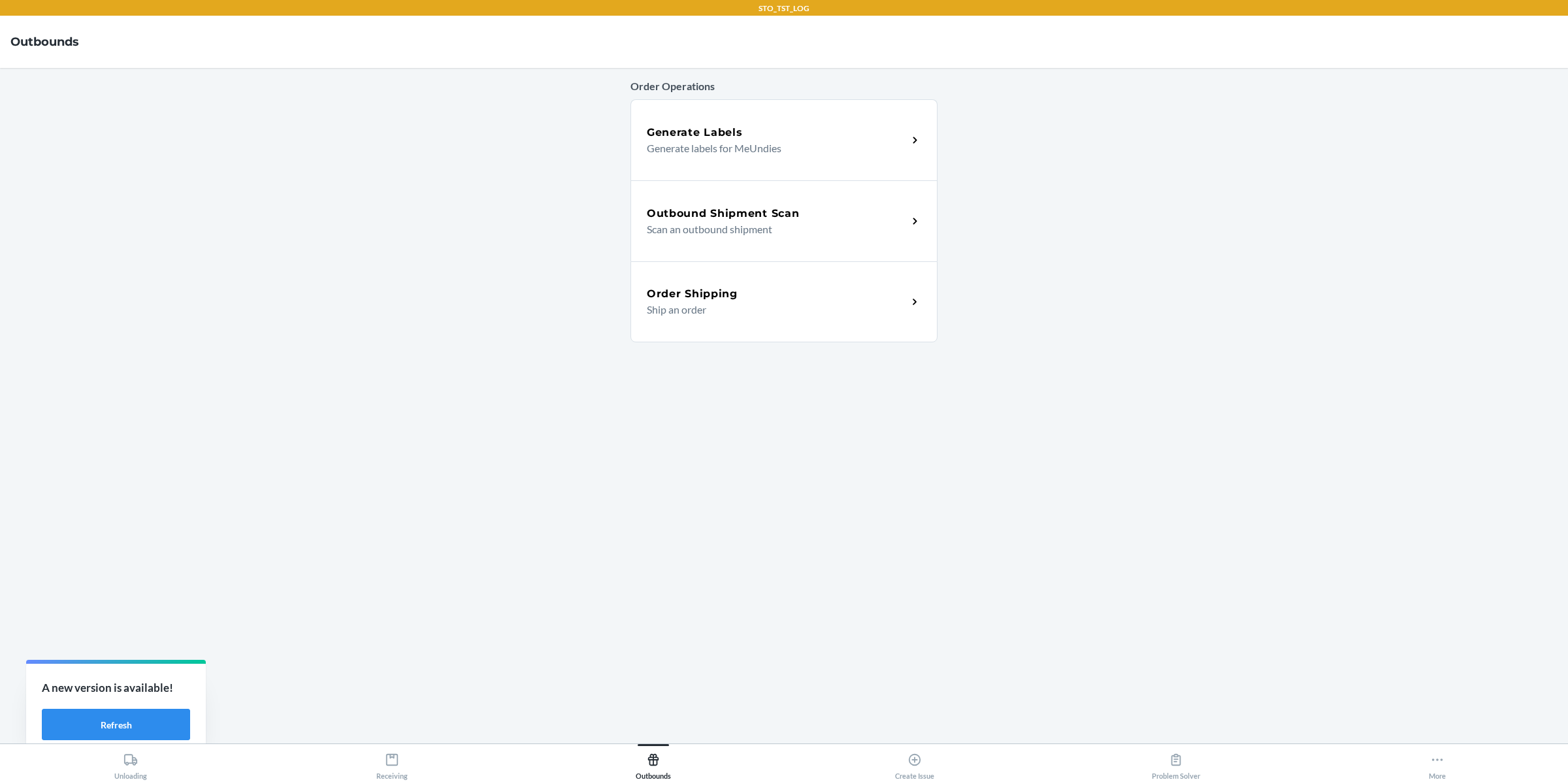
click at [736, 223] on p "Scan an outbound shipment" at bounding box center [772, 229] width 250 height 16
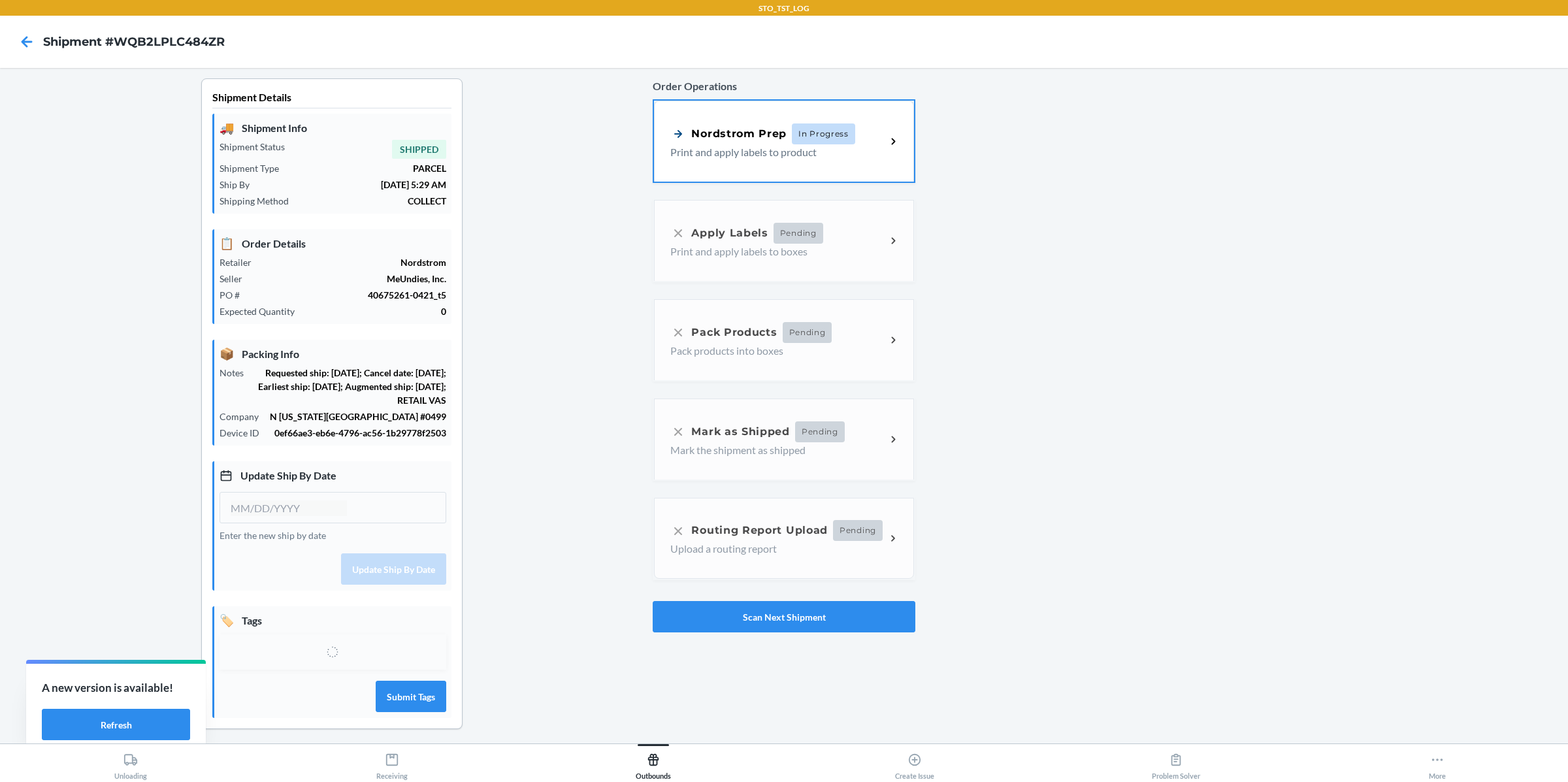
type input "[DATE]"
click at [780, 607] on button "Scan Next Shipment" at bounding box center [784, 617] width 262 height 31
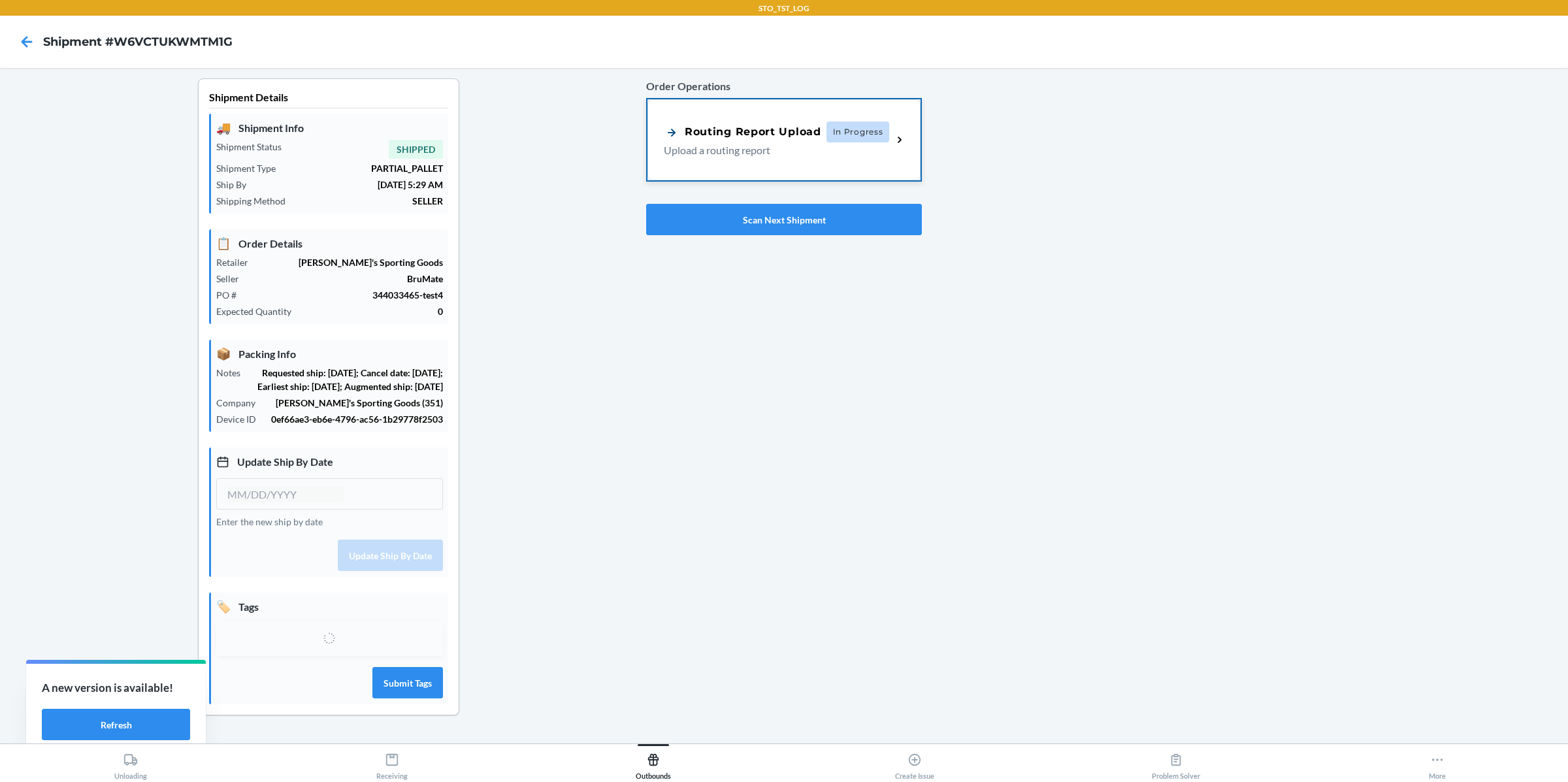
type input "[DATE]"
click at [876, 149] on p "Upload a routing report" at bounding box center [773, 150] width 218 height 16
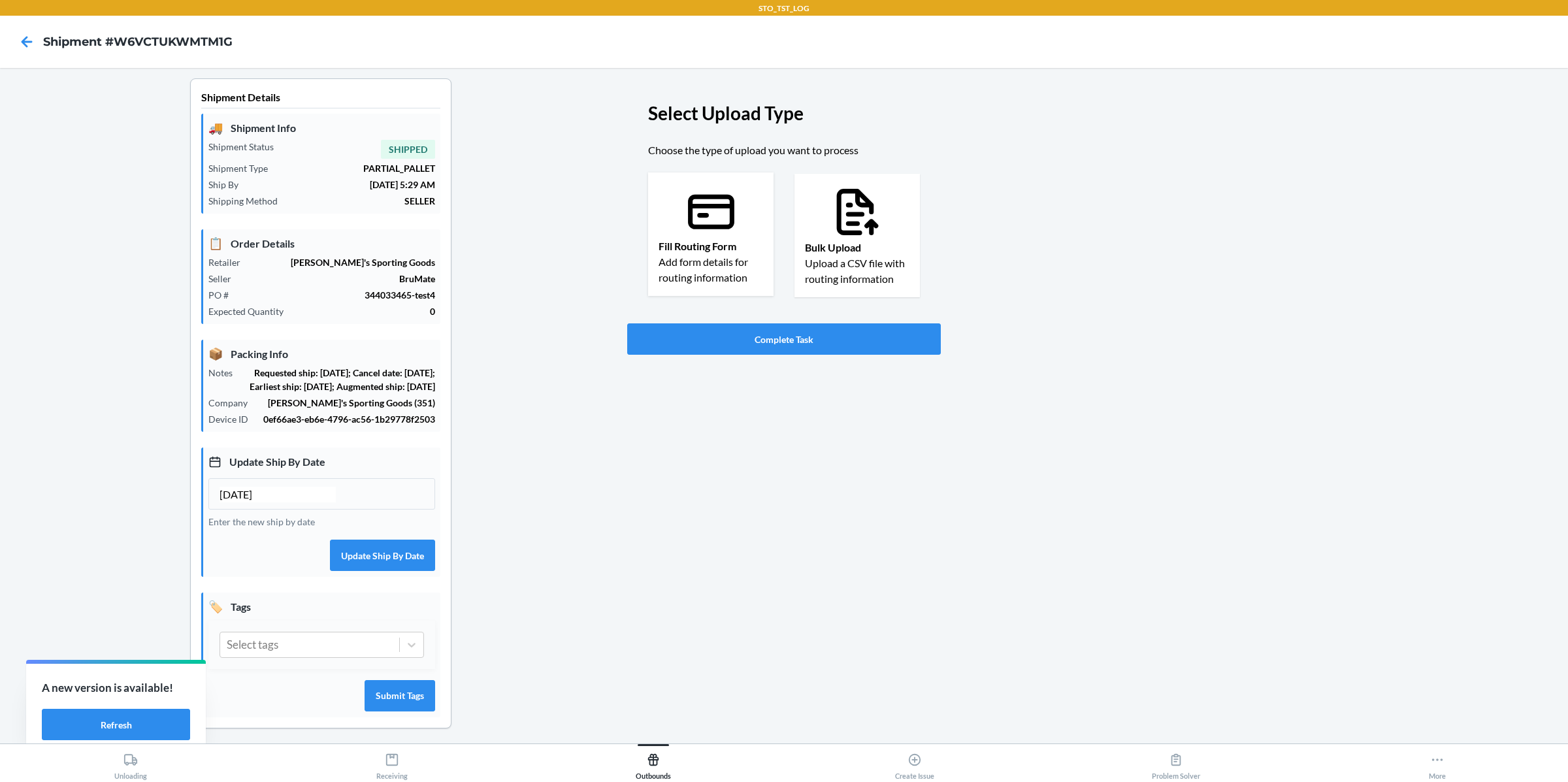
click at [697, 245] on p "Fill Routing Form" at bounding box center [710, 246] width 104 height 16
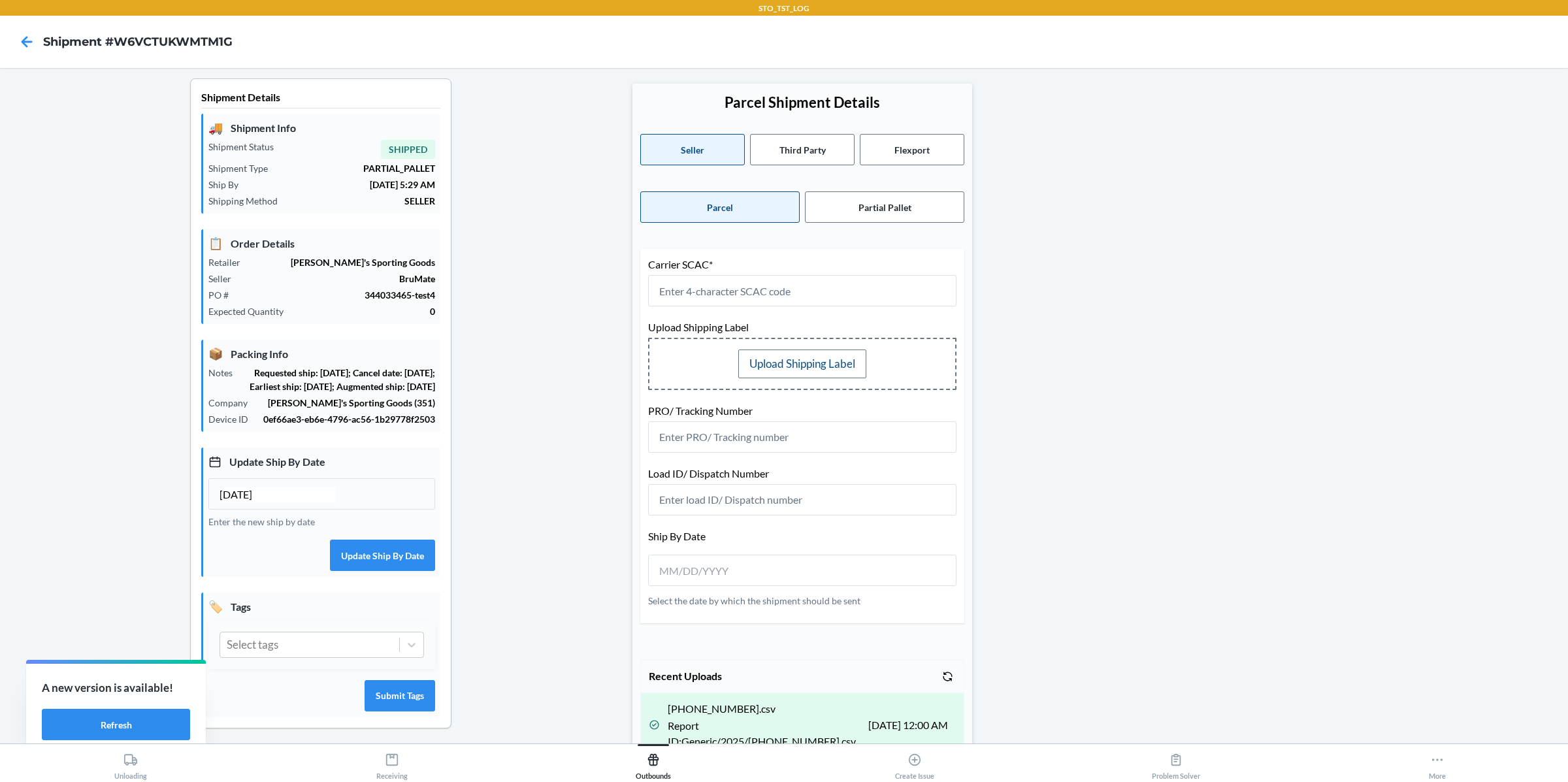
scroll to position [327, 0]
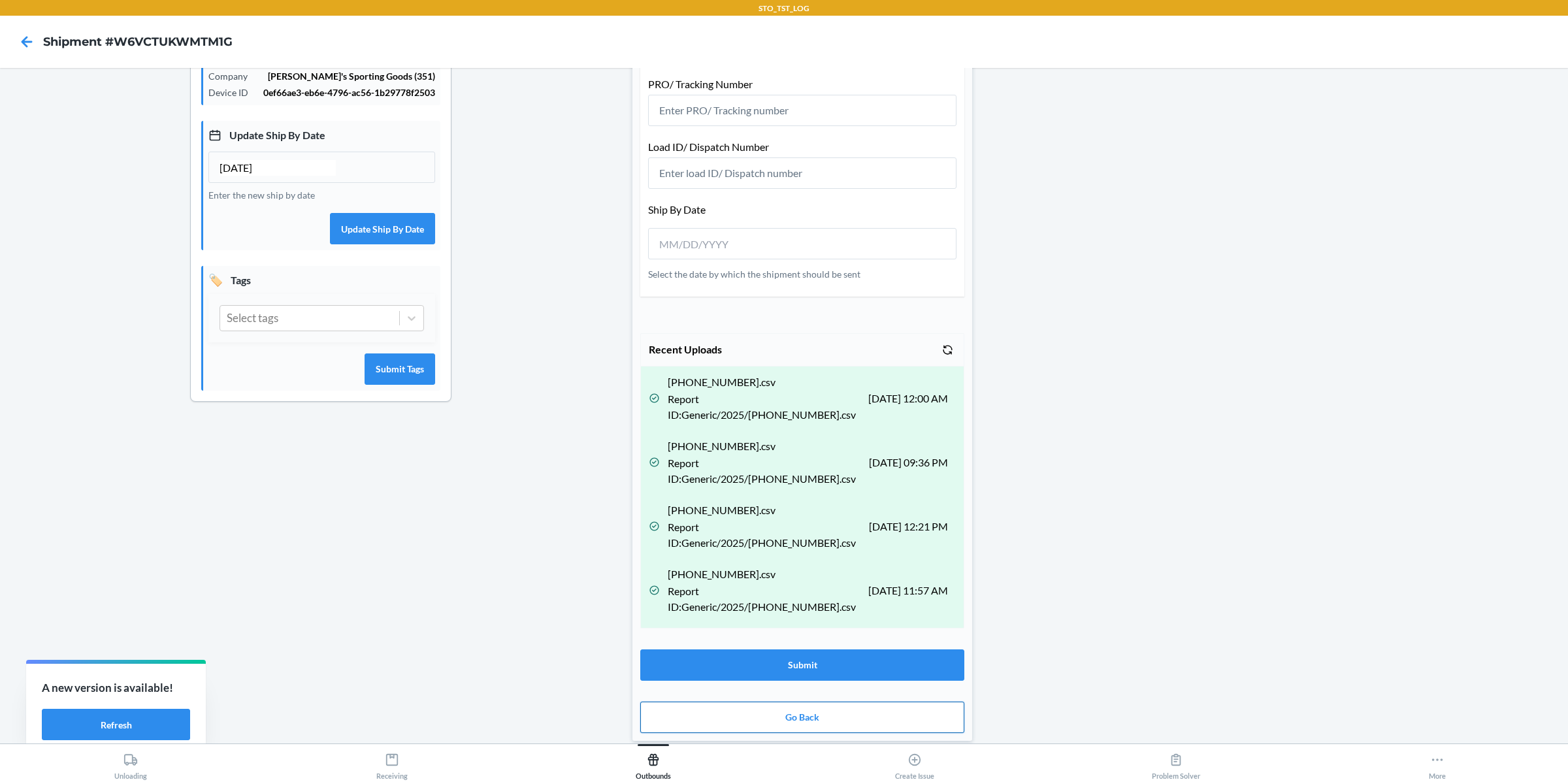
click at [794, 716] on button "Go Back" at bounding box center [802, 717] width 324 height 31
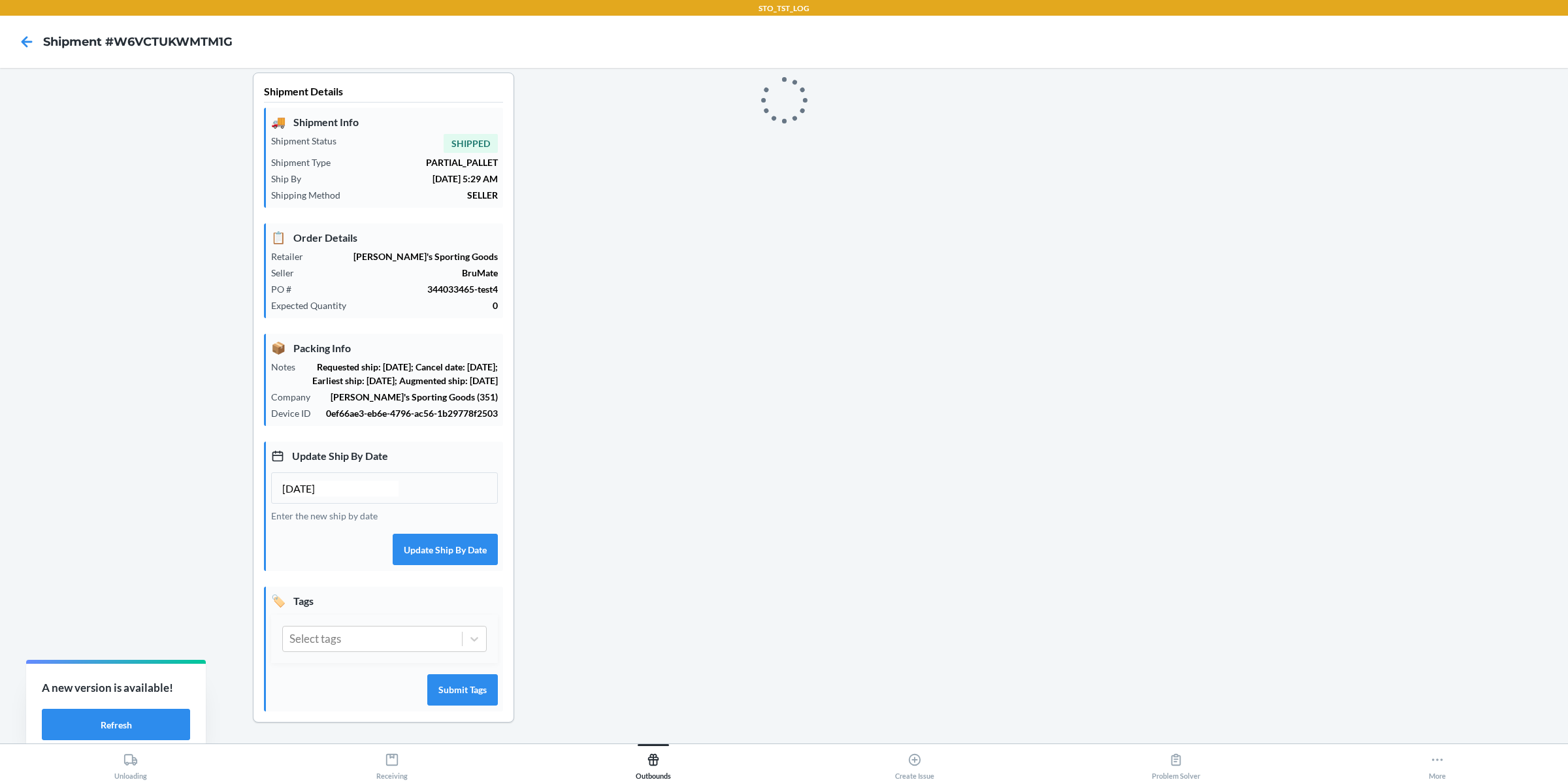
scroll to position [17, 0]
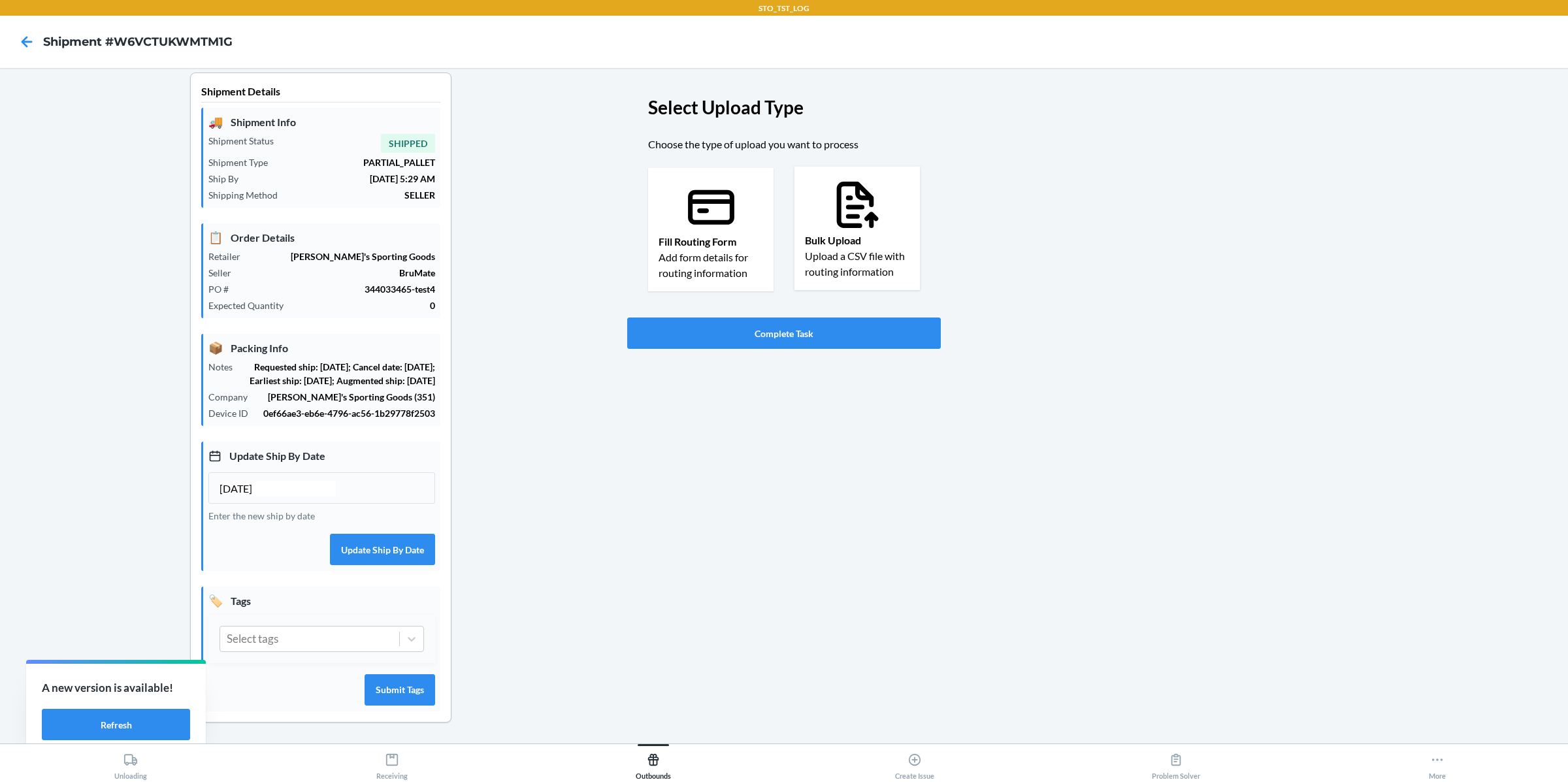
click at [854, 199] on icon at bounding box center [858, 204] width 56 height 56
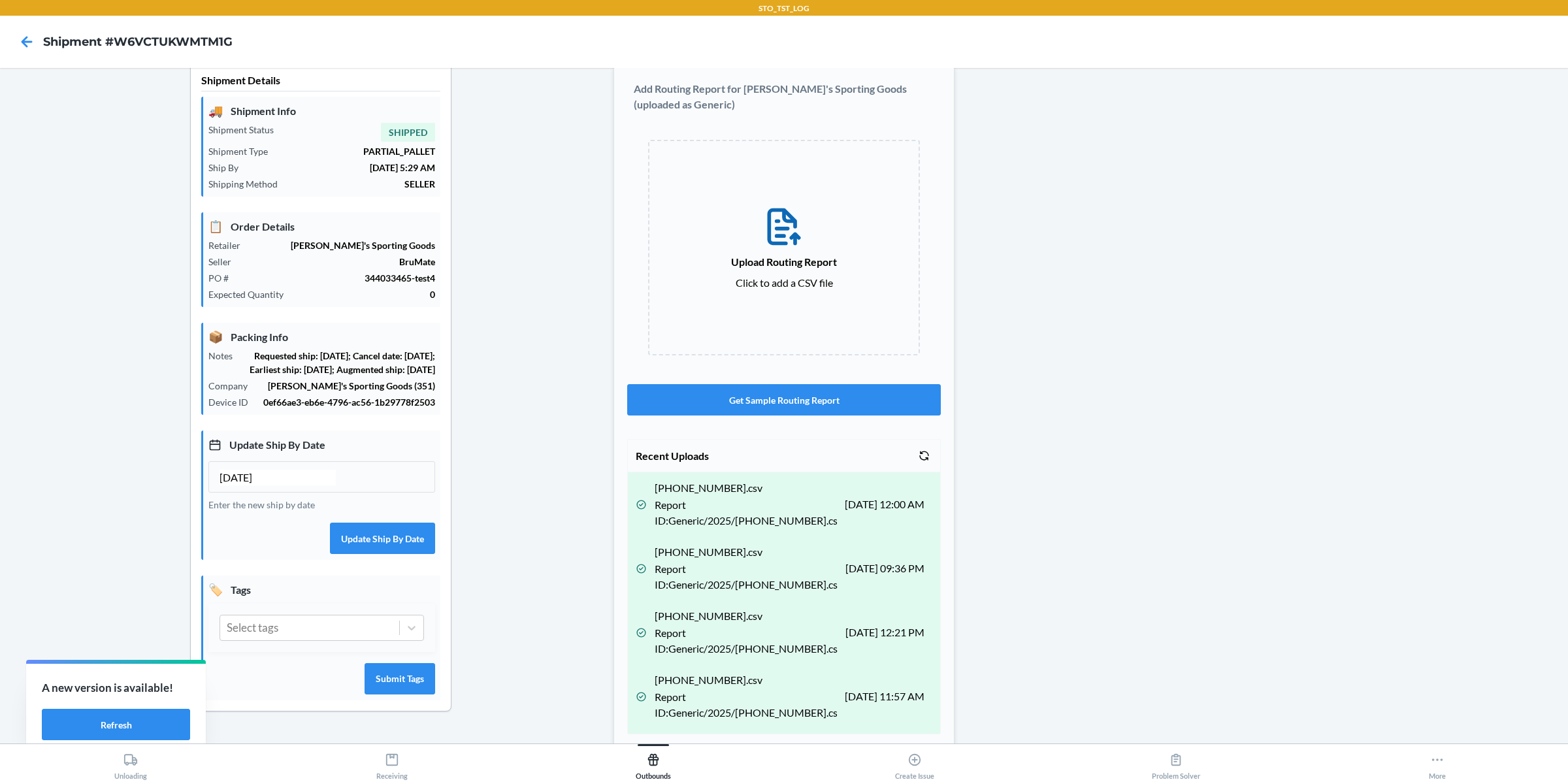
scroll to position [69, 0]
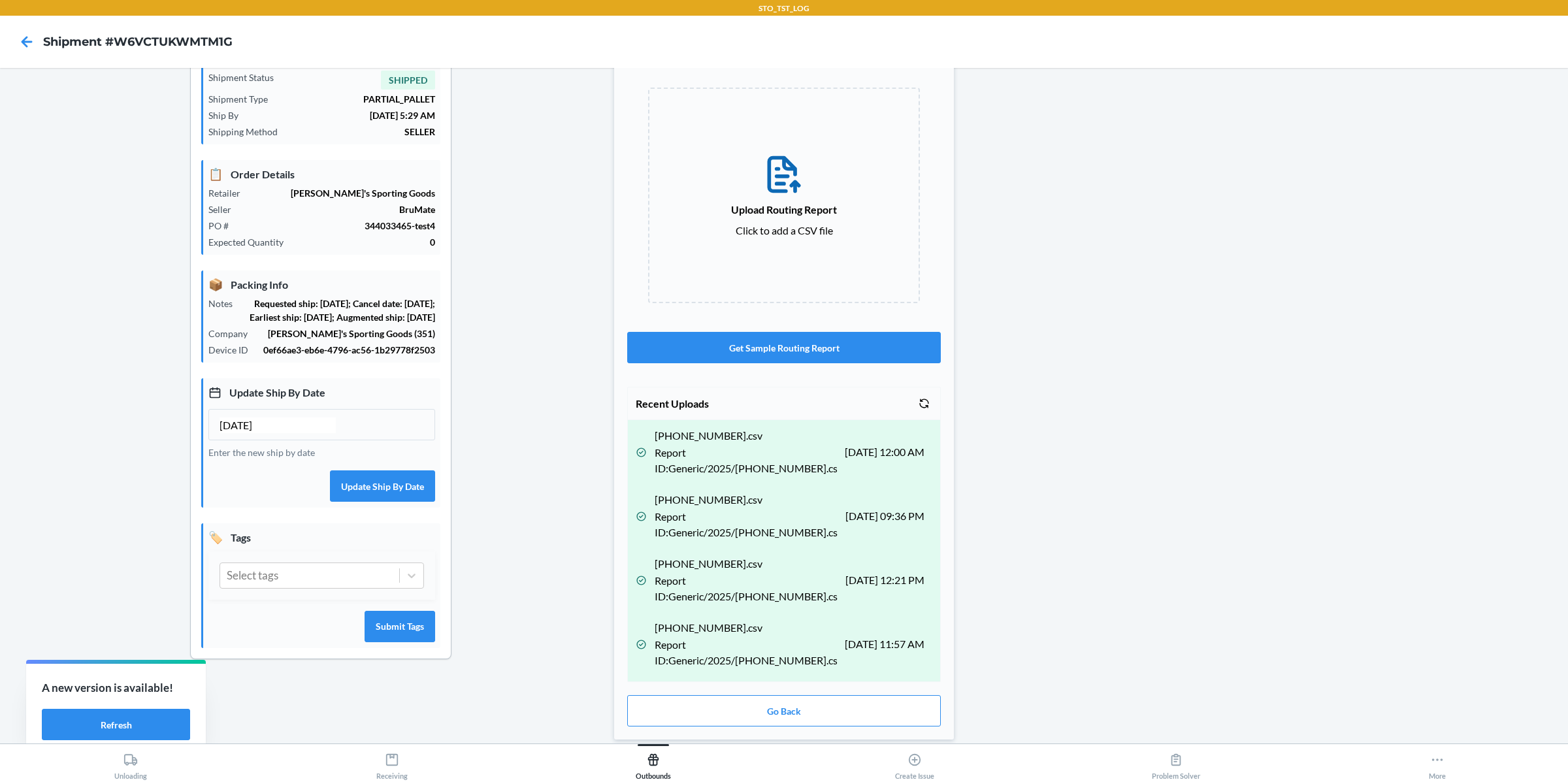
click at [801, 220] on label "Upload Routing Report Click to add a CSV file" at bounding box center [784, 195] width 272 height 216
click at [0, 0] on input "Upload Routing Report Click to add a CSV file" at bounding box center [0, 0] width 0 height 0
click at [923, 450] on icon at bounding box center [924, 452] width 11 height 11
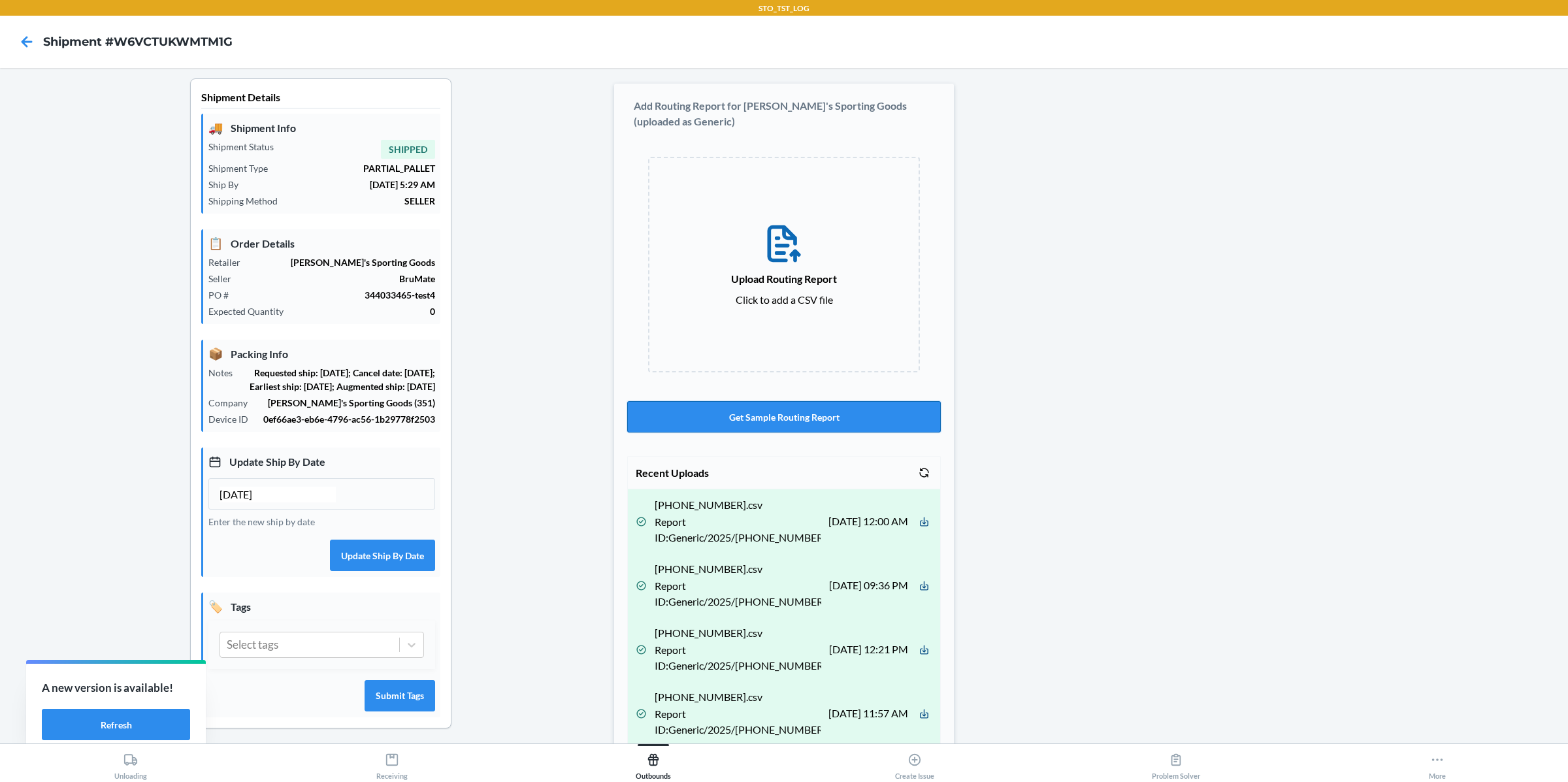
click at [794, 425] on button "Get Sample Routing Report" at bounding box center [784, 416] width 313 height 31
click at [1246, 522] on div at bounding box center [1247, 446] width 620 height 736
click at [807, 418] on button "Get Sample Routing Report" at bounding box center [784, 416] width 313 height 31
